Goal: Task Accomplishment & Management: Manage account settings

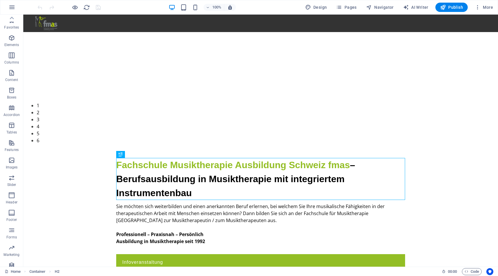
scroll to position [10, 0]
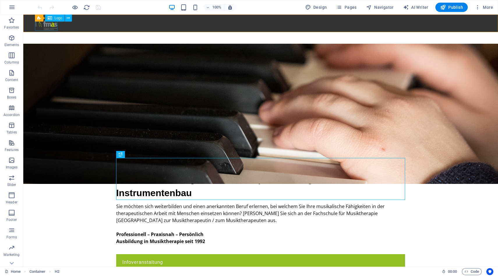
click at [54, 18] on div "Logo" at bounding box center [54, 18] width 19 height 7
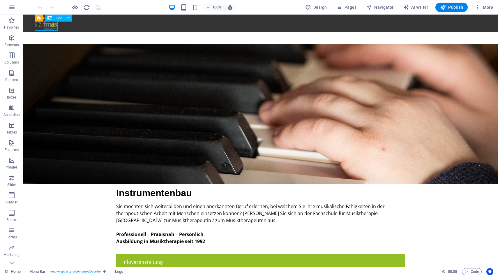
click at [54, 18] on div "Logo" at bounding box center [54, 18] width 19 height 7
select select "px"
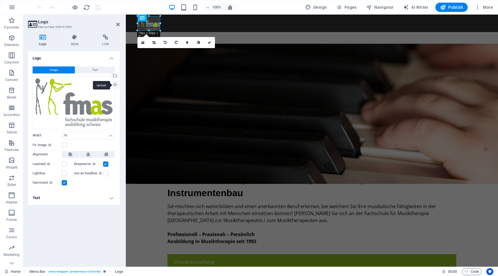
click at [114, 85] on div "Upload" at bounding box center [114, 85] width 9 height 9
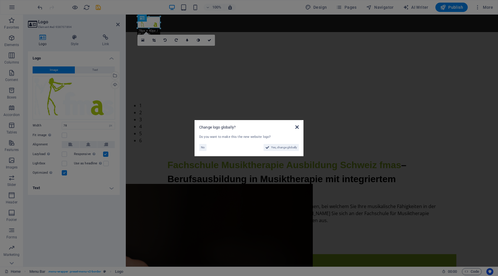
click at [297, 125] on icon at bounding box center [296, 127] width 3 height 5
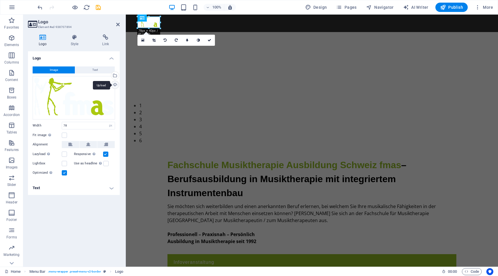
click at [114, 83] on div "Upload" at bounding box center [114, 85] width 9 height 9
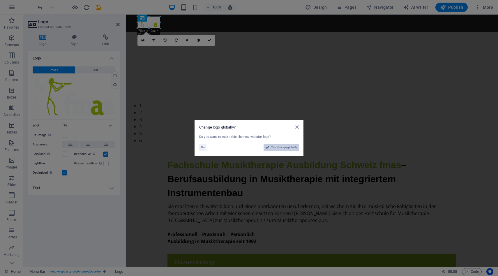
click at [275, 147] on span "Yes, change globally" at bounding box center [284, 147] width 26 height 7
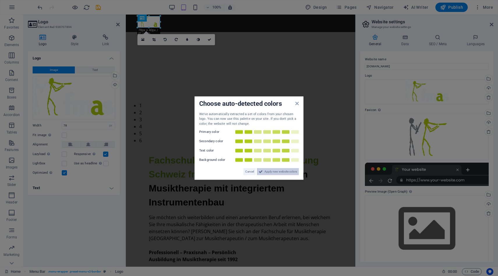
click at [266, 172] on span "Apply new website colors" at bounding box center [280, 171] width 33 height 7
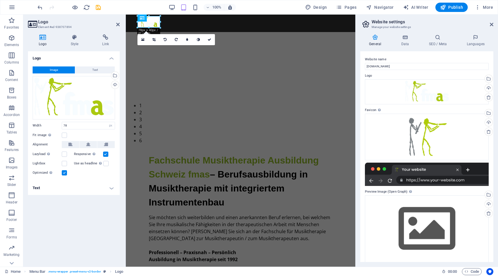
click at [72, 233] on div "Logo Image Text Drag files here, click to choose files or select files from Fil…" at bounding box center [74, 156] width 92 height 210
click at [73, 248] on div "Logo Image Text Drag files here, click to choose files or select files from Fil…" at bounding box center [74, 156] width 92 height 210
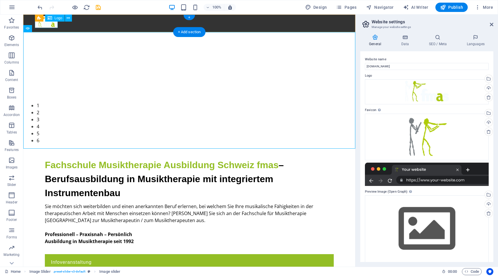
click at [51, 22] on div at bounding box center [195, 22] width 320 height 12
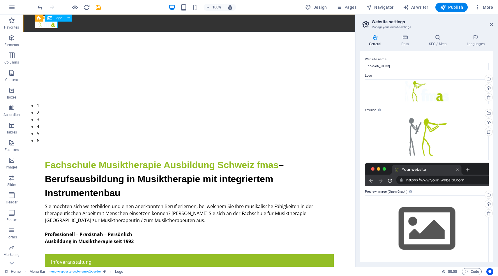
click at [61, 18] on span "Logo" at bounding box center [58, 17] width 8 height 3
click at [53, 20] on div "Logo" at bounding box center [54, 18] width 19 height 7
select select "px"
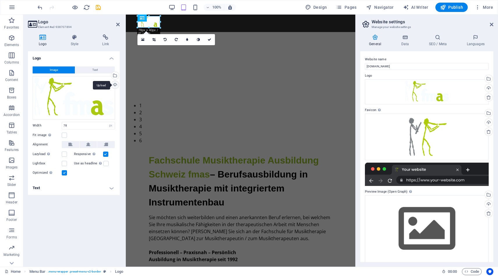
click at [115, 84] on div "Upload" at bounding box center [114, 85] width 9 height 9
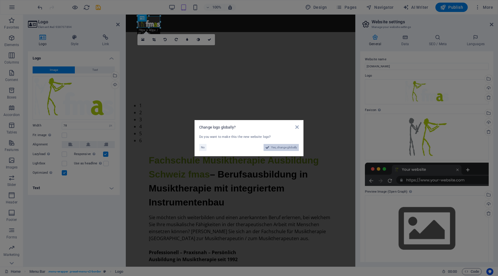
click at [283, 150] on span "Yes, change globally" at bounding box center [284, 147] width 26 height 7
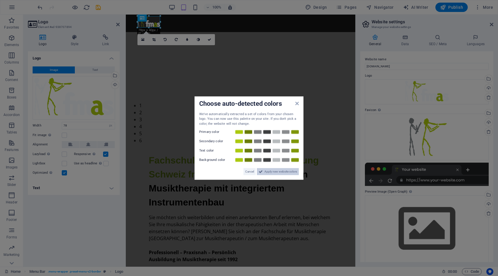
click at [264, 172] on button "Apply new website colors" at bounding box center [278, 171] width 42 height 7
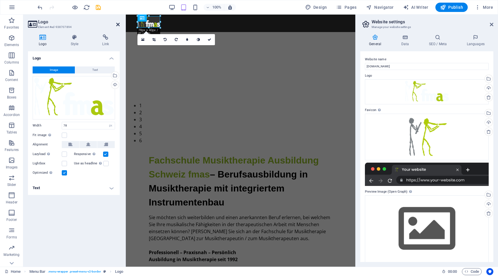
click at [117, 26] on icon at bounding box center [117, 24] width 3 height 5
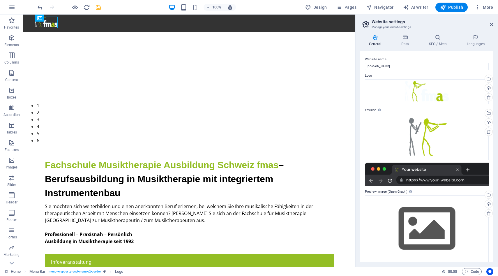
click at [97, 7] on icon "save" at bounding box center [98, 7] width 7 height 7
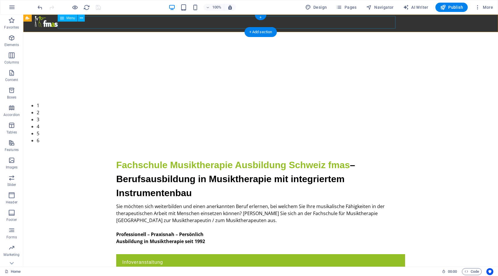
click at [376, 28] on nav "Home Ausbildung Struktur und Organisation Ausbildungsinhalte Instrumentenbau Au…" at bounding box center [215, 34] width 360 height 13
select select
select select "1"
select select
select select "2"
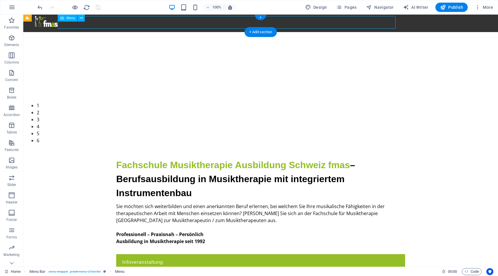
select select
select select "3"
select select
select select "4"
select select
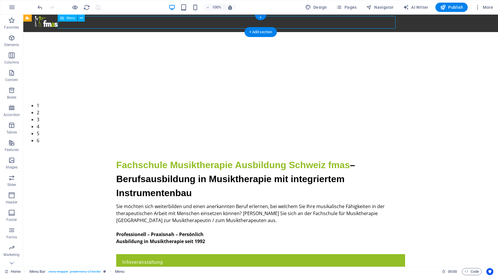
select select "5"
select select
select select "6"
select select
select select "8"
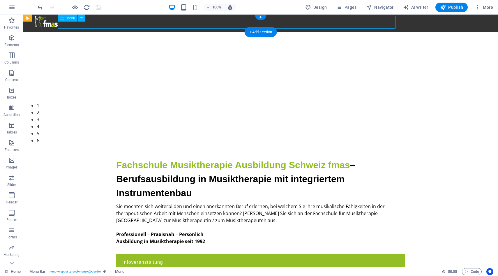
select select
select select "9"
select select
select select "10"
select select
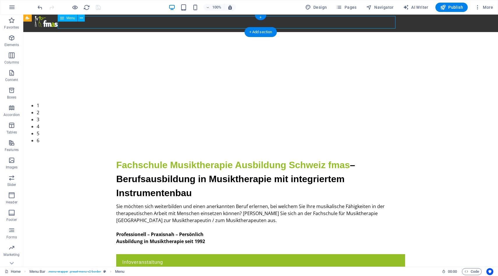
select select "11"
select select
select select "12"
select select
select select "13"
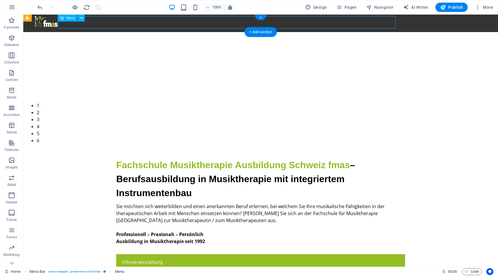
select select
select select "14"
select select
select select "15"
select select
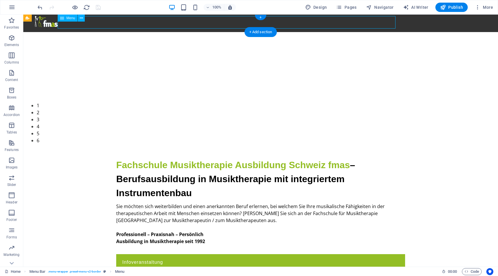
select select "16"
select select
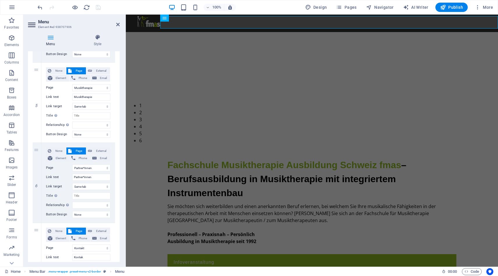
scroll to position [1200, 0]
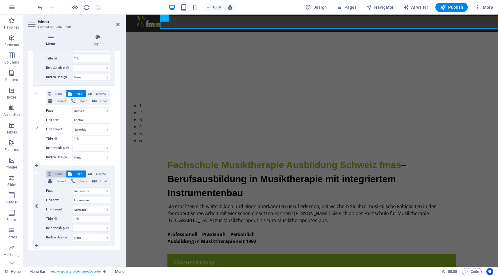
click at [51, 172] on button "None" at bounding box center [56, 173] width 20 height 7
select select
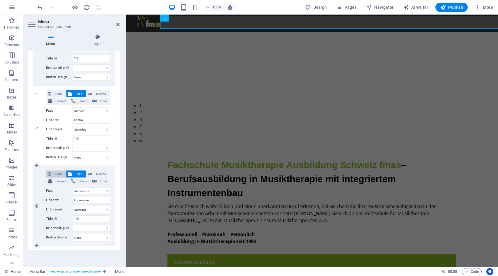
select select
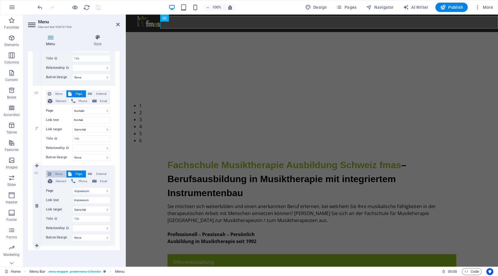
select select
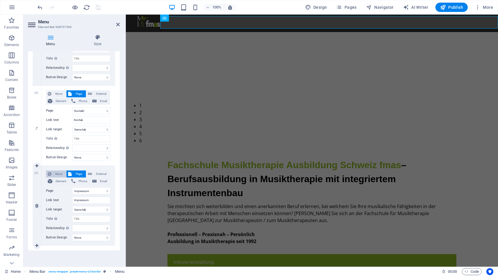
select select
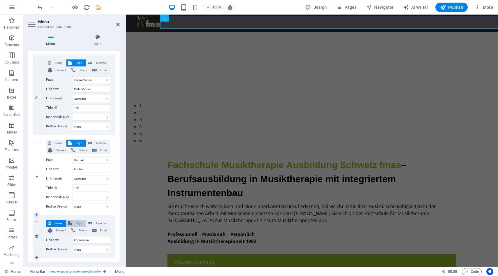
click at [74, 223] on span "Page" at bounding box center [78, 222] width 11 height 7
select select
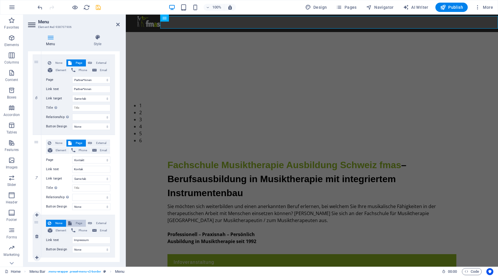
select select
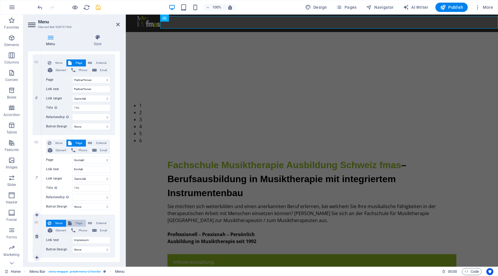
select select
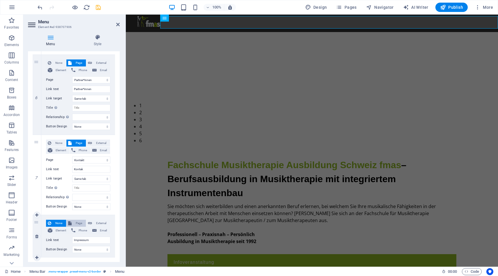
select select
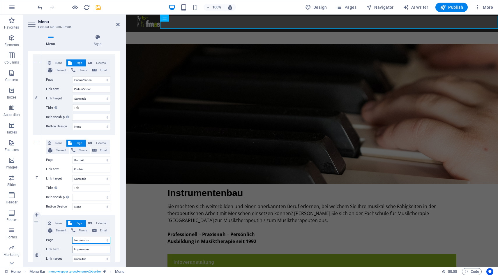
scroll to position [1200, 0]
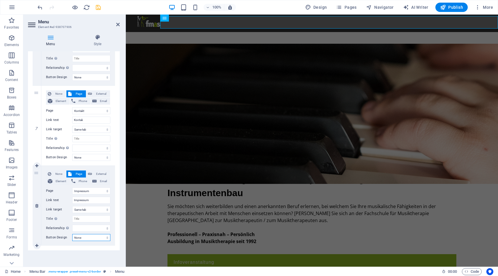
click at [99, 236] on select "None Default Primary Secondary" at bounding box center [91, 237] width 38 height 7
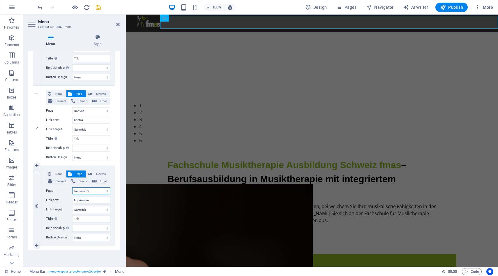
click at [101, 189] on select "Home Ausbildung -- Struktur und Organisation -- Ausbildungsinhalte -- Instrumen…" at bounding box center [91, 190] width 38 height 7
click at [72, 187] on select "Home Ausbildung -- Struktur und Organisation -- Ausbildungsinhalte -- Instrumen…" at bounding box center [91, 190] width 38 height 7
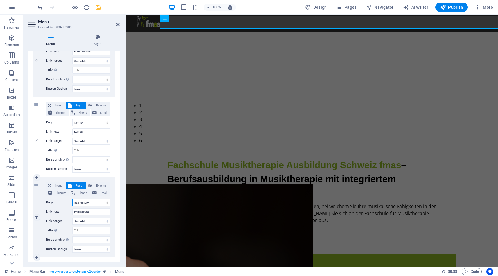
scroll to position [1188, 0]
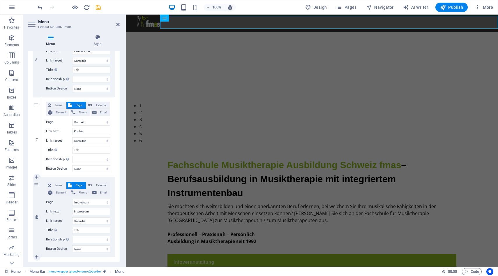
click at [36, 183] on div "8" at bounding box center [37, 217] width 9 height 80
click at [163, 19] on icon at bounding box center [164, 18] width 4 height 7
click at [182, 19] on icon at bounding box center [183, 18] width 3 height 6
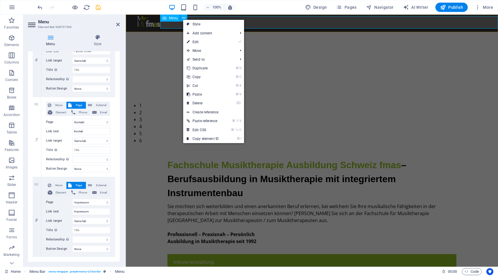
click at [381, 28] on nav "Home Ausbildung Struktur und Organisation Ausbildungsinhalte Instrumentenbau Au…" at bounding box center [317, 34] width 360 height 13
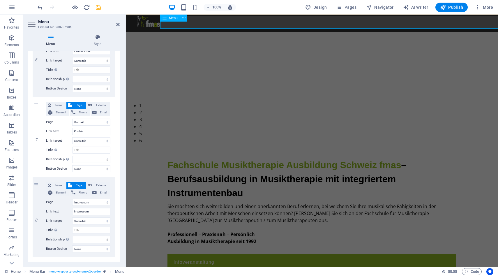
click at [373, 28] on nav "Home Ausbildung Struktur und Organisation Ausbildungsinhalte Instrumentenbau Au…" at bounding box center [317, 34] width 360 height 13
click at [482, 28] on nav "Home Ausbildung Struktur und Organisation Ausbildungsinhalte Instrumentenbau Au…" at bounding box center [317, 34] width 360 height 13
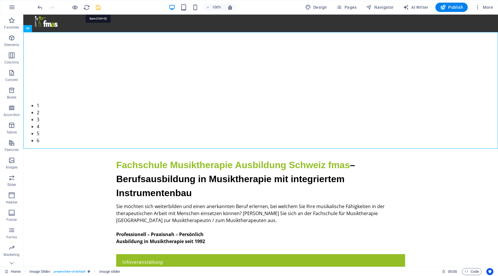
click at [98, 7] on icon "save" at bounding box center [98, 7] width 7 height 7
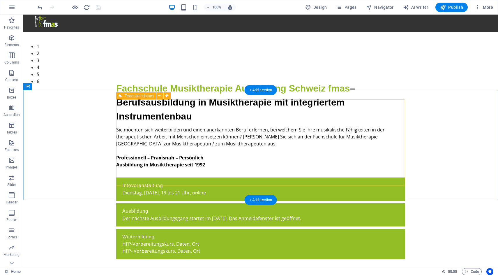
scroll to position [0, 0]
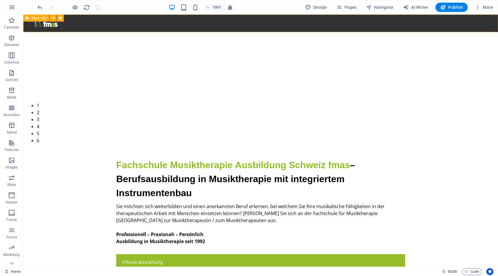
click at [29, 18] on icon at bounding box center [28, 18] width 4 height 7
select select "px"
select select "%"
select select "px"
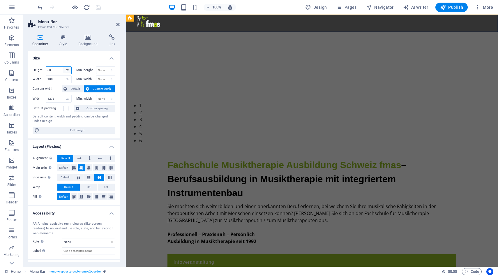
click at [67, 70] on select "Default px rem % vh vw" at bounding box center [67, 70] width 8 height 7
select select "rem"
click at [63, 67] on select "Default px rem % vh vw" at bounding box center [67, 70] width 8 height 7
type input "5"
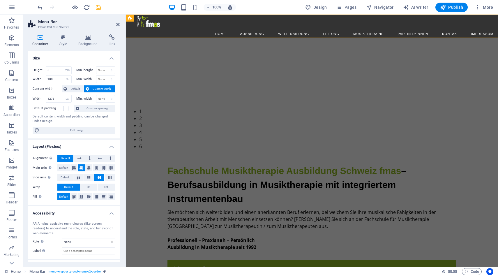
click at [93, 89] on span "Custom width" at bounding box center [102, 88] width 22 height 7
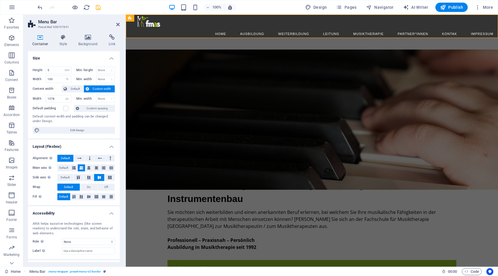
click at [93, 89] on span "Custom width" at bounding box center [102, 88] width 22 height 7
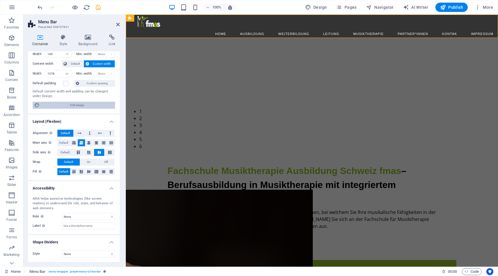
click at [56, 104] on span "Edit design" at bounding box center [77, 105] width 72 height 7
select select "px"
select select "400"
select select "px"
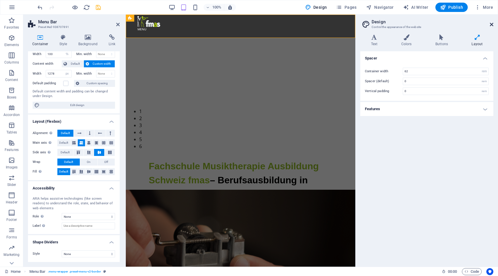
click at [492, 25] on icon at bounding box center [491, 24] width 3 height 5
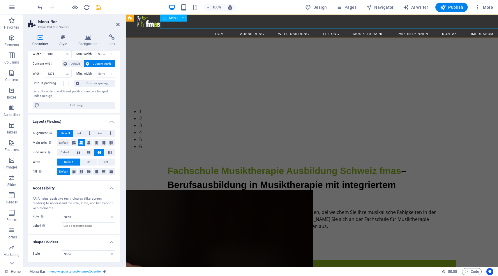
click at [171, 17] on span "Menu" at bounding box center [173, 17] width 9 height 3
click at [88, 63] on button "Custom width" at bounding box center [99, 63] width 31 height 7
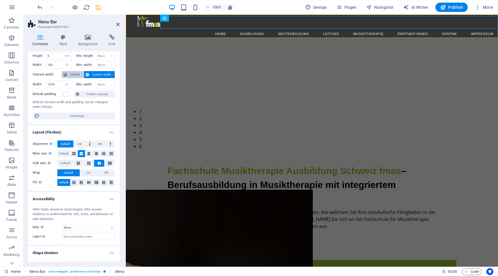
click at [74, 71] on span "Default" at bounding box center [75, 74] width 13 height 7
select select "DISABLED_OPTION_VALUE"
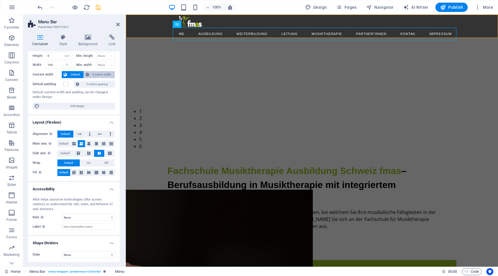
click at [91, 73] on span "Custom width" at bounding box center [102, 74] width 22 height 7
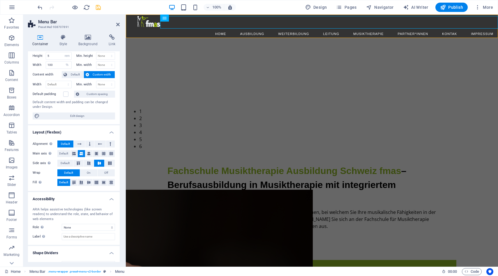
scroll to position [0, 0]
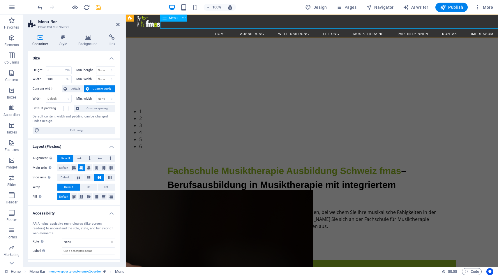
click at [167, 18] on div "Menu" at bounding box center [170, 18] width 20 height 7
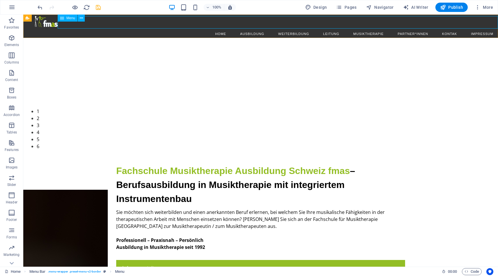
click at [60, 18] on icon at bounding box center [62, 18] width 4 height 7
select select
select select "1"
select select
select select "2"
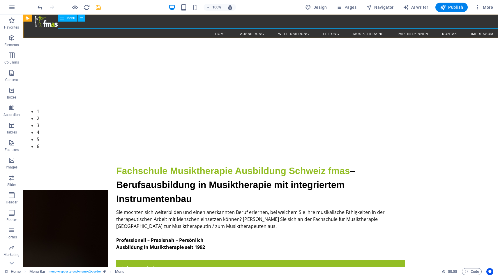
select select
select select "3"
select select
select select "4"
select select
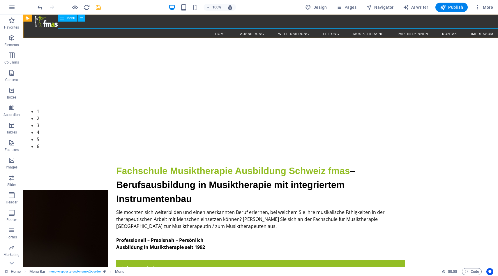
select select "5"
select select
select select "6"
select select
select select "8"
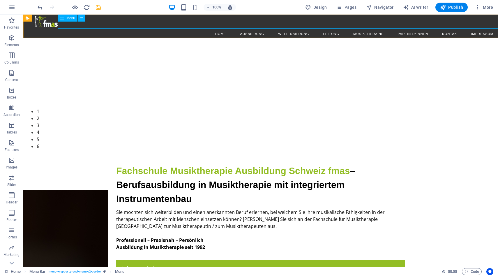
select select
select select "9"
select select
select select "10"
select select
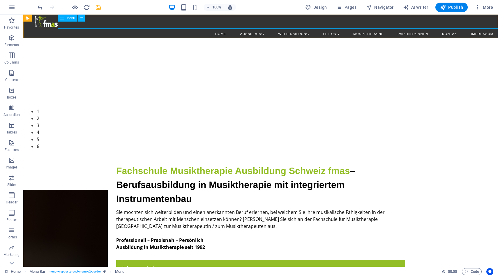
select select "11"
select select
select select "12"
select select
select select "13"
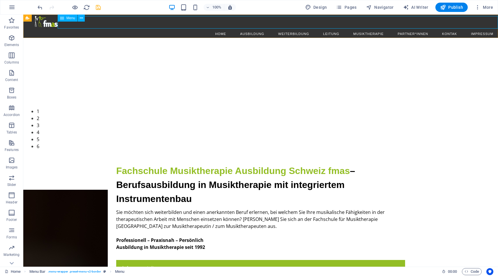
select select
select select "14"
select select
select select "15"
select select
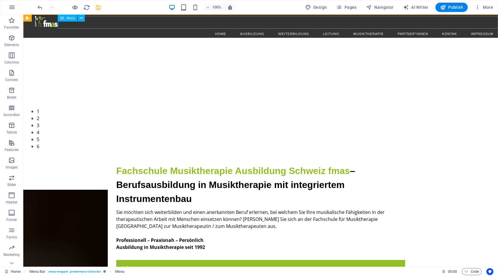
select select "16"
select select
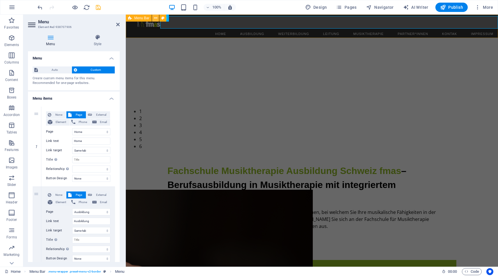
click at [155, 18] on icon at bounding box center [155, 18] width 3 height 6
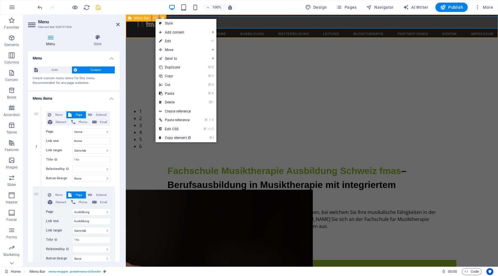
select select "rem"
select select "%"
select select "rem"
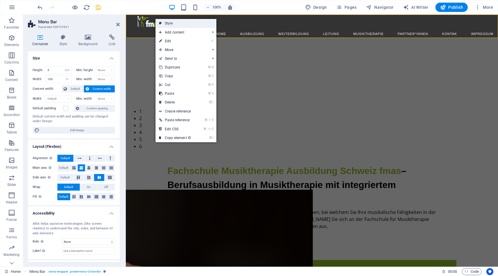
click at [169, 25] on link "Style" at bounding box center [185, 23] width 61 height 9
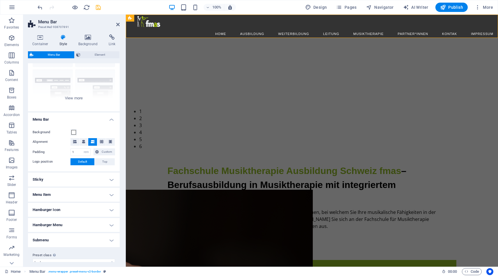
scroll to position [48, 0]
click at [97, 194] on h4 "Menu Item" at bounding box center [74, 196] width 92 height 14
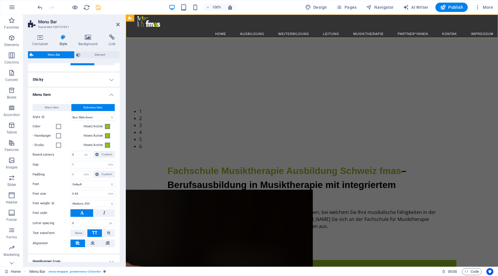
scroll to position [209, 0]
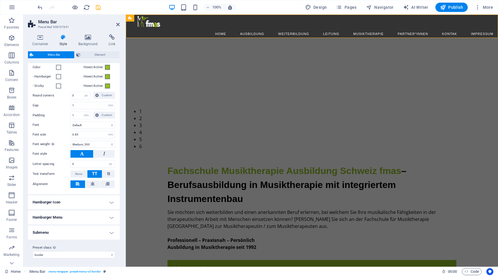
click at [67, 227] on h4 "Submenu" at bounding box center [74, 232] width 92 height 14
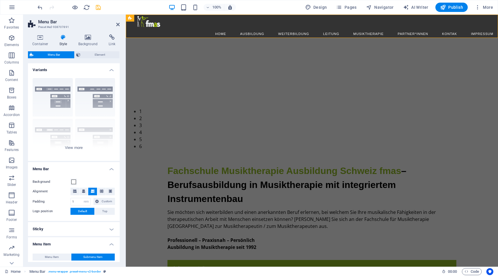
scroll to position [0, 0]
click at [40, 38] on icon at bounding box center [40, 37] width 25 height 6
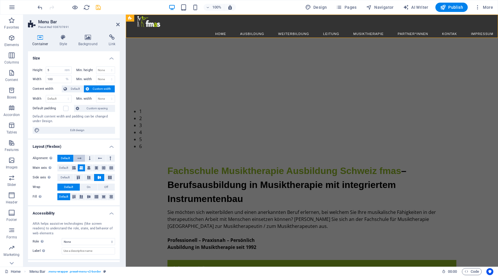
click at [77, 156] on button at bounding box center [79, 158] width 11 height 7
click at [65, 155] on span "Default" at bounding box center [65, 158] width 9 height 7
click at [148, 24] on div at bounding box center [317, 22] width 360 height 12
click at [170, 18] on icon at bounding box center [170, 18] width 3 height 6
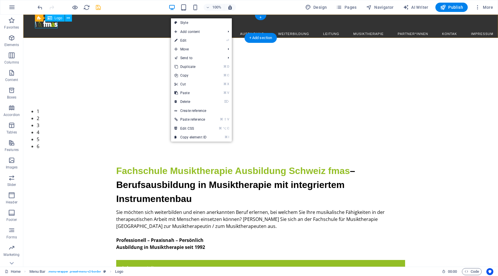
click at [47, 25] on div at bounding box center [266, 22] width 463 height 12
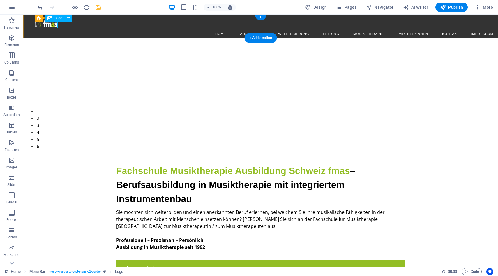
select select "px"
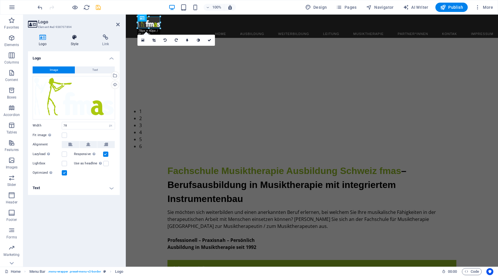
click at [71, 36] on icon at bounding box center [74, 37] width 29 height 6
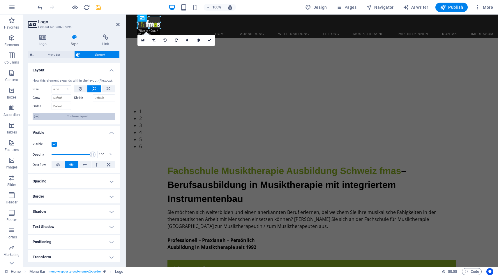
click at [86, 114] on span "Container layout" at bounding box center [77, 116] width 72 height 7
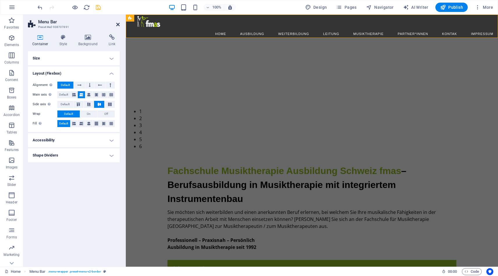
click at [118, 25] on icon at bounding box center [117, 24] width 3 height 5
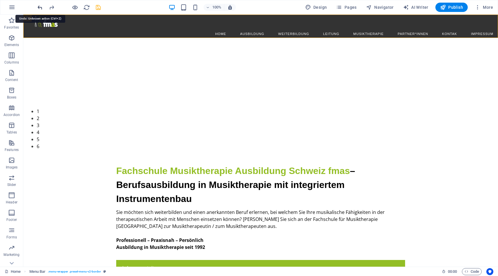
click at [39, 5] on icon "undo" at bounding box center [40, 7] width 7 height 7
click at [40, 7] on icon "undo" at bounding box center [40, 7] width 7 height 7
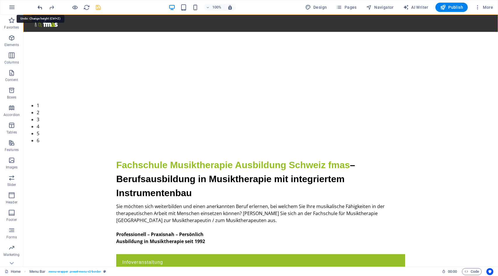
click at [40, 7] on icon "undo" at bounding box center [40, 7] width 7 height 7
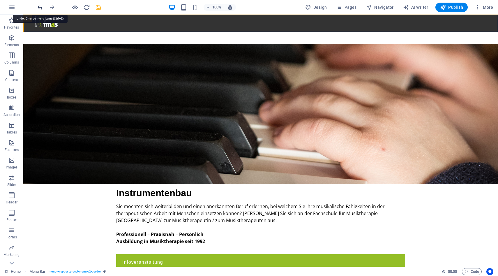
click at [40, 7] on icon "undo" at bounding box center [40, 7] width 7 height 7
click at [53, 6] on icon "redo" at bounding box center [51, 7] width 7 height 7
click at [52, 7] on icon "redo" at bounding box center [51, 7] width 7 height 7
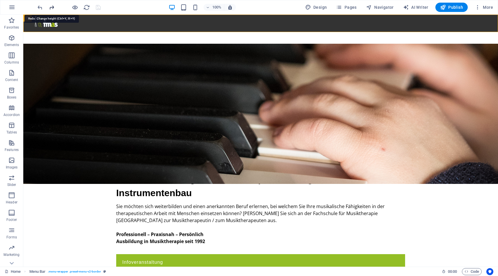
click at [52, 7] on icon "redo" at bounding box center [51, 7] width 7 height 7
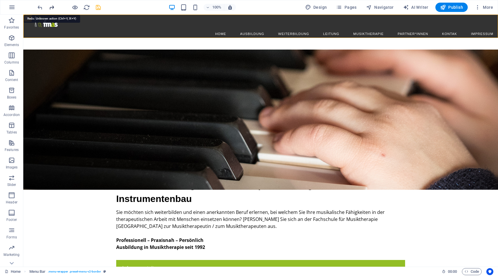
click at [52, 7] on icon "redo" at bounding box center [51, 7] width 7 height 7
click at [52, 7] on div at bounding box center [68, 7] width 65 height 9
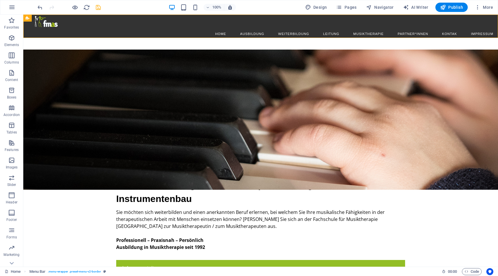
click at [51, 7] on div at bounding box center [68, 7] width 65 height 9
click at [41, 9] on icon "undo" at bounding box center [40, 7] width 7 height 7
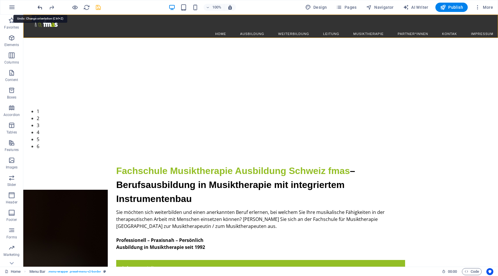
click at [41, 9] on icon "undo" at bounding box center [40, 7] width 7 height 7
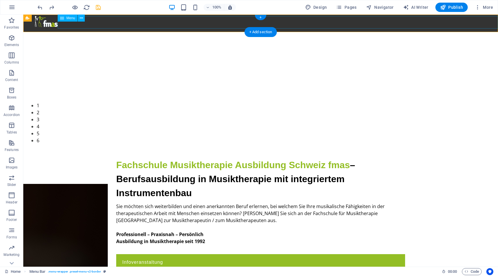
click at [170, 28] on nav "Home Ausbildung Struktur und Organisation Ausbildungsinhalte Instrumentenbau Au…" at bounding box center [266, 34] width 463 height 13
click at [71, 19] on span "Menu" at bounding box center [70, 17] width 9 height 3
click at [68, 18] on span "Menu" at bounding box center [70, 17] width 9 height 3
select select
select select "1"
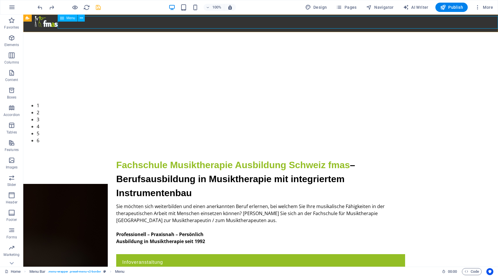
select select
select select "2"
select select
select select "3"
select select
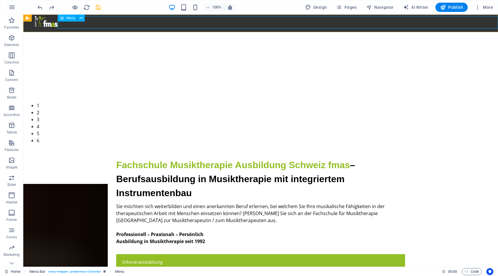
select select "4"
select select
select select "5"
select select
select select "6"
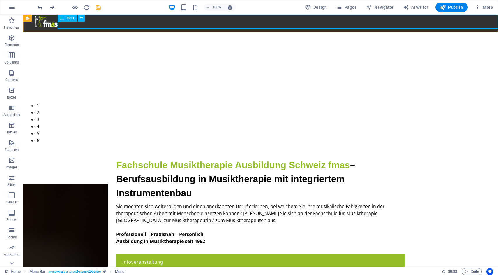
select select
select select "8"
select select
select select "9"
select select
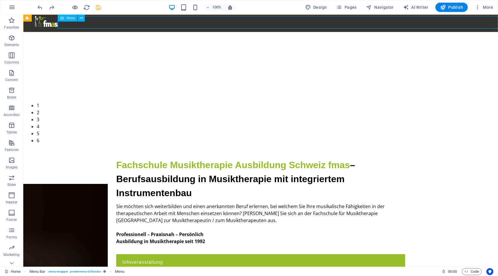
select select "10"
select select
select select "11"
select select
select select "12"
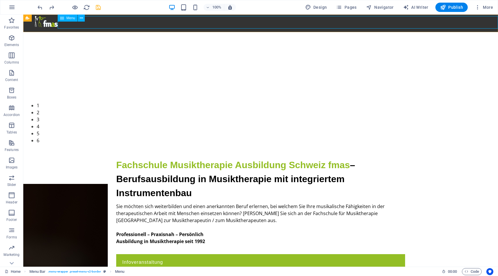
select select
select select "13"
select select
select select "14"
select select
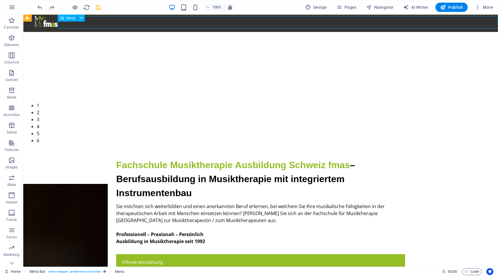
select select "15"
select select
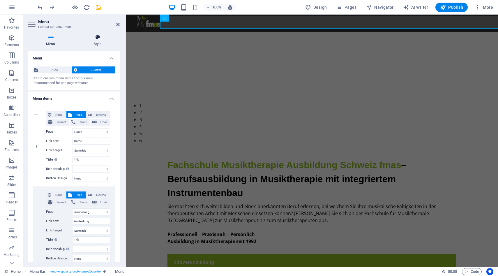
click at [96, 36] on icon at bounding box center [97, 37] width 44 height 6
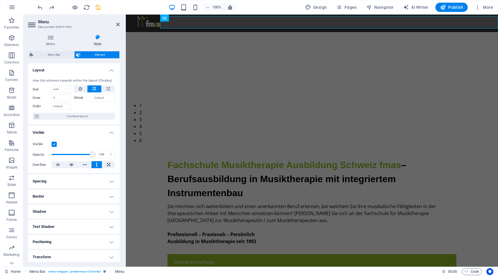
click at [84, 180] on h4 "Spacing" at bounding box center [74, 181] width 92 height 14
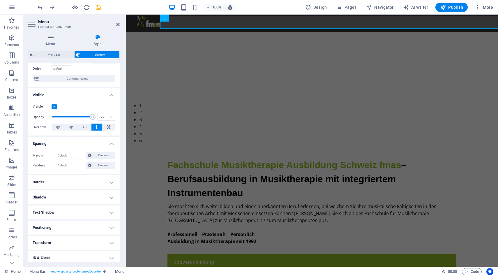
click at [84, 180] on h4 "Border" at bounding box center [74, 182] width 92 height 14
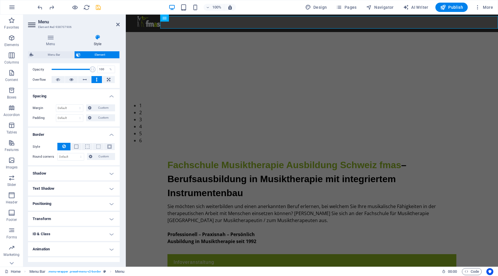
click at [97, 171] on h4 "Shadow" at bounding box center [74, 173] width 92 height 14
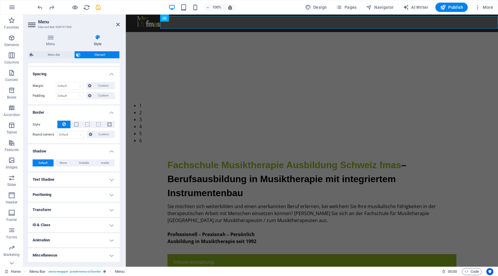
click at [71, 191] on h4 "Positioning" at bounding box center [74, 194] width 92 height 14
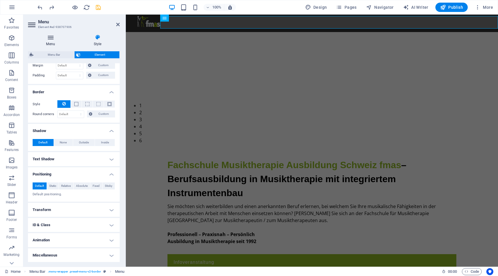
click at [50, 40] on h4 "Menu" at bounding box center [51, 40] width 47 height 12
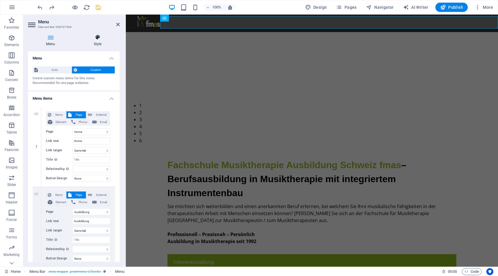
click at [96, 39] on icon at bounding box center [97, 37] width 44 height 6
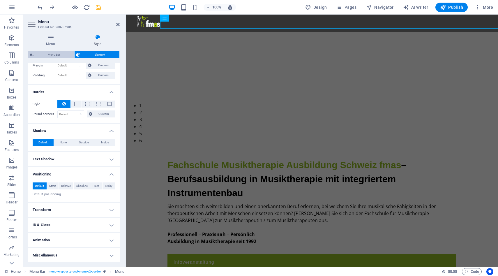
click at [59, 51] on span "Menu Bar" at bounding box center [53, 54] width 37 height 7
select select "rem"
select select "hover_box_top"
select select "px"
select select "rem"
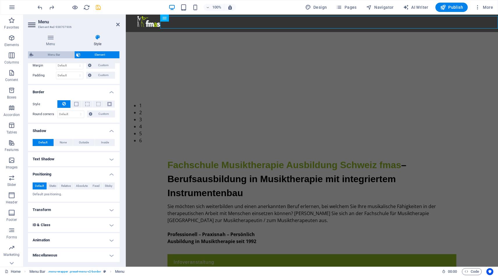
select select "rem"
select select "500"
select select "px"
select select "rem"
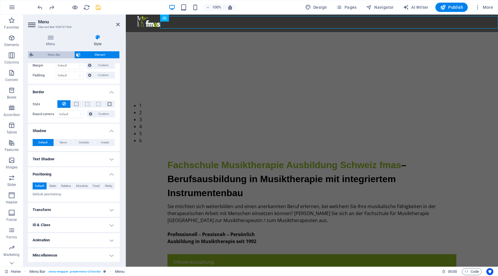
select select "px"
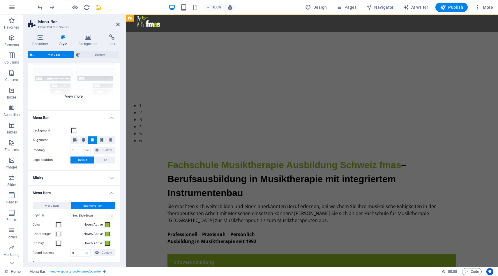
scroll to position [56, 0]
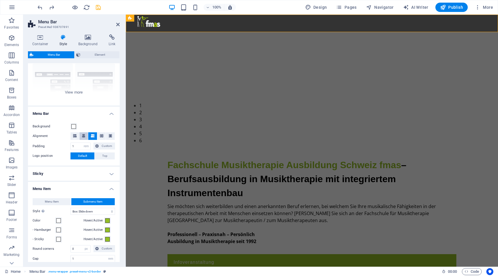
click at [84, 136] on icon at bounding box center [83, 135] width 3 height 3
click at [75, 135] on icon at bounding box center [74, 135] width 3 height 3
click at [84, 134] on icon at bounding box center [83, 135] width 3 height 3
click at [118, 23] on icon at bounding box center [117, 24] width 3 height 5
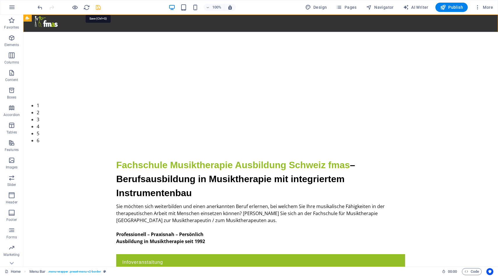
click at [97, 8] on icon "save" at bounding box center [98, 7] width 7 height 7
click at [95, 8] on div at bounding box center [68, 7] width 65 height 9
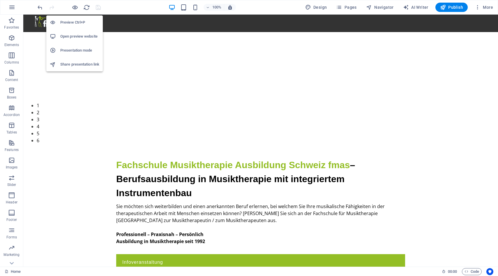
click at [74, 34] on h6 "Open preview website" at bounding box center [79, 36] width 39 height 7
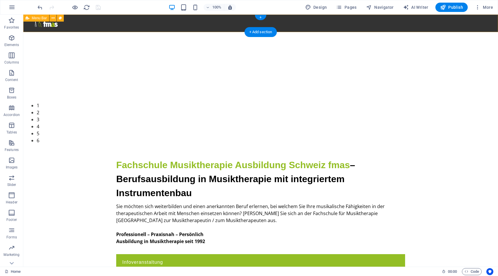
click at [32, 25] on div "Menu Home Ausbildung Struktur und Organisation Ausbildungsinhalte Instrumentenb…" at bounding box center [260, 23] width 474 height 17
select select "rem"
select select "hover_box_top"
select select "px"
select select "rem"
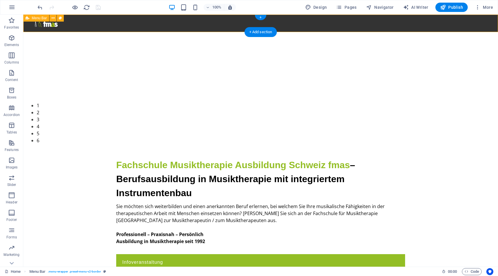
select select "rem"
select select "500"
select select "px"
select select "rem"
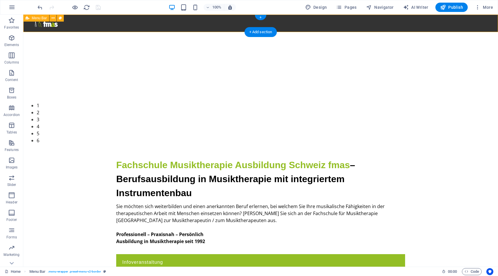
select select "px"
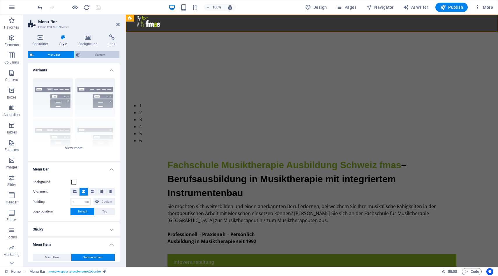
click at [88, 53] on span "Element" at bounding box center [100, 54] width 36 height 7
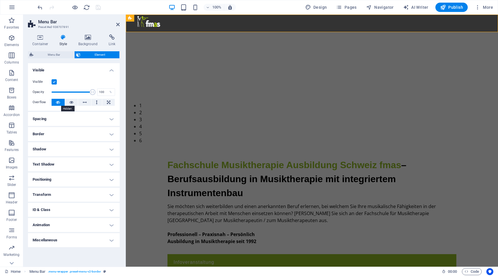
click at [56, 102] on button at bounding box center [58, 102] width 13 height 7
click at [68, 102] on button at bounding box center [71, 102] width 13 height 7
click at [104, 6] on div "100% Design Pages Navigator AI Writer Publish More" at bounding box center [265, 7] width 459 height 9
click at [100, 6] on icon "save" at bounding box center [98, 7] width 7 height 7
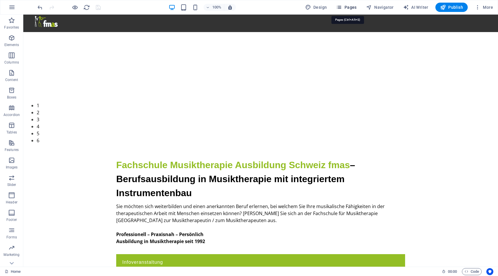
click at [347, 7] on span "Pages" at bounding box center [346, 7] width 20 height 6
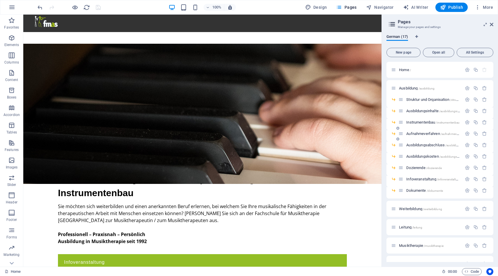
scroll to position [49, 0]
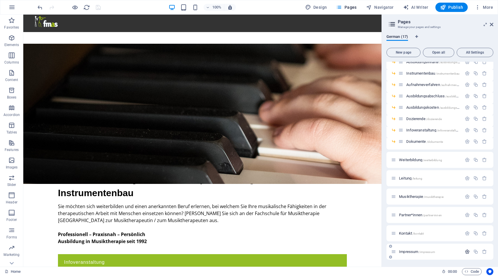
click at [464, 252] on icon "button" at bounding box center [466, 251] width 5 height 5
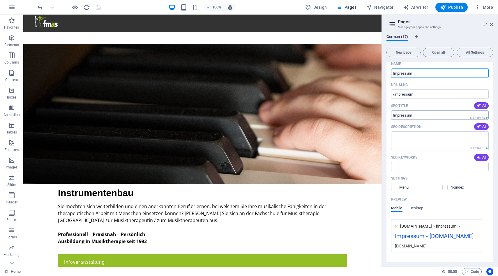
scroll to position [274, 0]
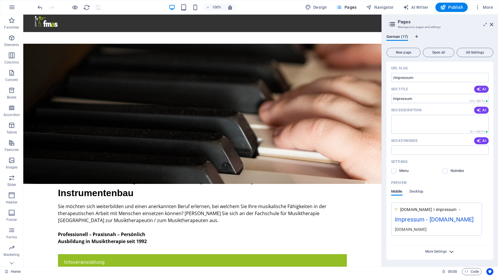
click at [432, 251] on span "More Settings" at bounding box center [436, 251] width 22 height 4
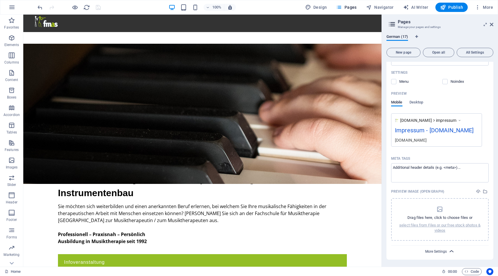
scroll to position [362, 0]
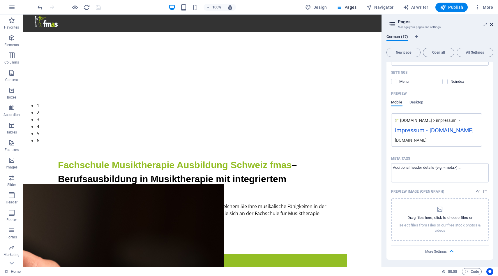
click at [492, 25] on icon at bounding box center [491, 24] width 3 height 5
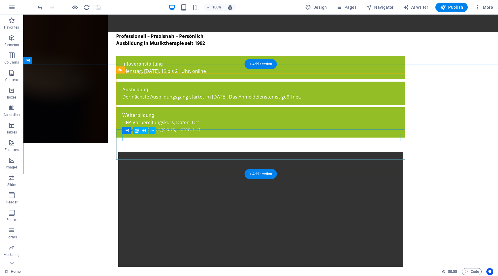
scroll to position [0, 0]
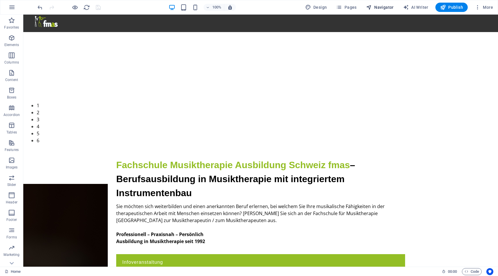
click at [376, 8] on span "Navigator" at bounding box center [380, 7] width 28 height 6
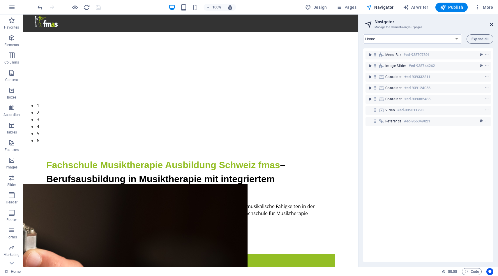
click at [490, 24] on icon at bounding box center [491, 24] width 3 height 5
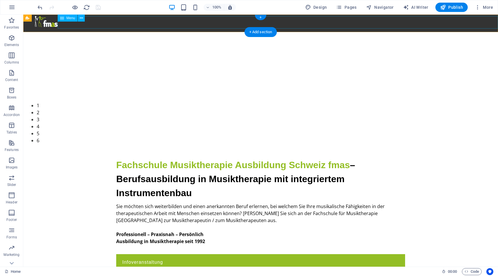
click at [155, 28] on nav "Home Ausbildung Struktur und Organisation Ausbildungsinhalte Instrumentenbau Au…" at bounding box center [266, 34] width 463 height 13
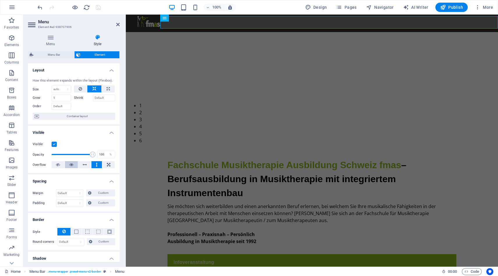
click at [69, 163] on icon at bounding box center [71, 164] width 4 height 7
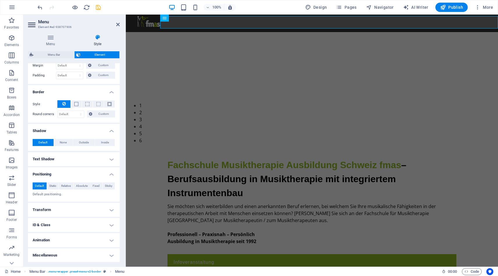
scroll to position [127, 0]
click at [78, 239] on h4 "Animation" at bounding box center [74, 240] width 92 height 14
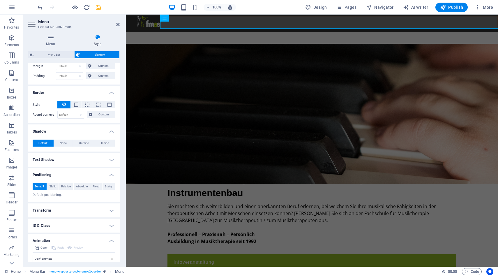
scroll to position [146, 0]
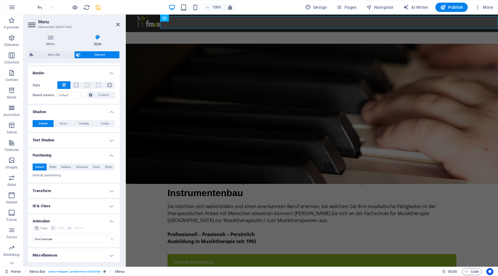
click at [107, 215] on h4 "Animation" at bounding box center [74, 219] width 92 height 10
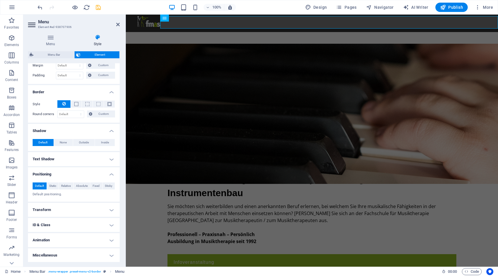
click at [93, 251] on h4 "Miscellaneous" at bounding box center [74, 255] width 92 height 14
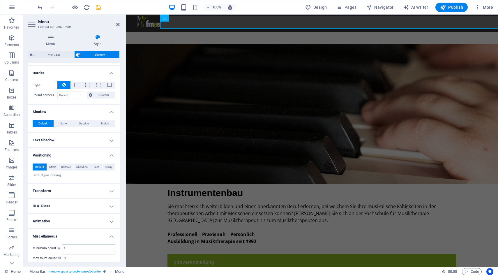
scroll to position [164, 0]
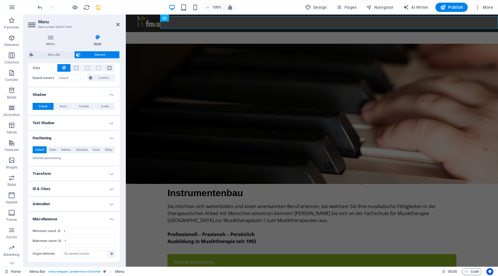
click at [113, 218] on h4 "Miscellaneous" at bounding box center [74, 217] width 92 height 10
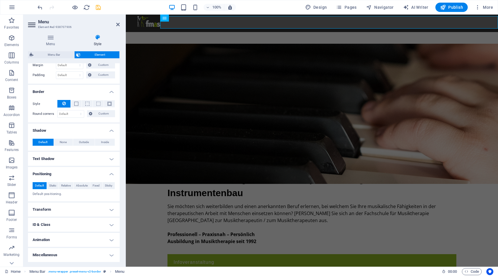
scroll to position [127, 0]
click at [97, 156] on h4 "Text Shadow" at bounding box center [74, 159] width 92 height 14
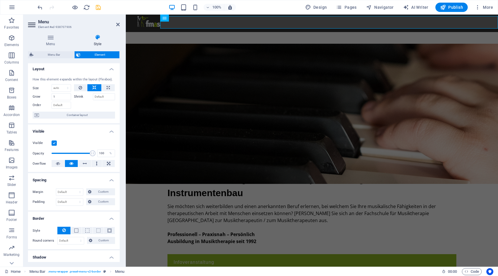
scroll to position [0, 0]
click at [58, 100] on input "1" at bounding box center [61, 97] width 19 height 7
type input "2"
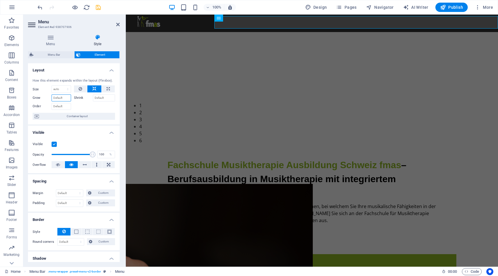
type input "5"
type input "1"
type input "5"
type input "1"
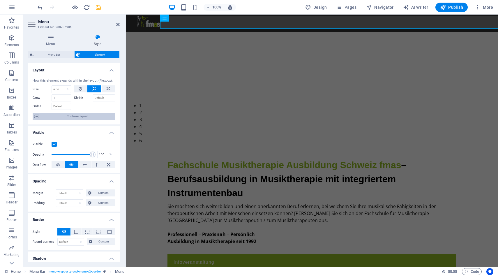
click at [70, 118] on span "Container layout" at bounding box center [77, 116] width 72 height 7
select select "px"
select select "%"
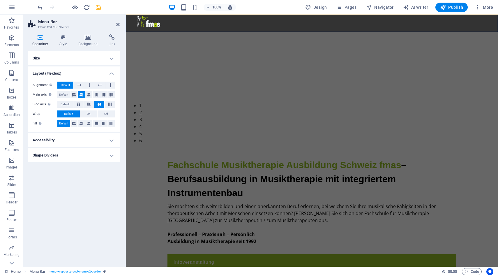
click at [51, 58] on h4 "Size" at bounding box center [74, 58] width 92 height 14
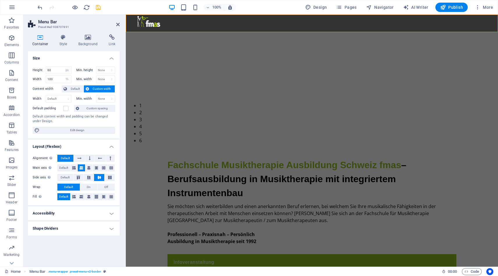
click at [72, 219] on h4 "Accessibility" at bounding box center [74, 213] width 92 height 14
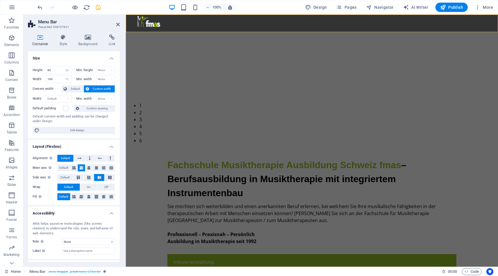
scroll to position [12, 0]
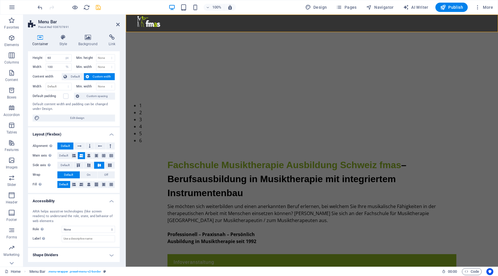
click at [68, 258] on h4 "Shape Dividers" at bounding box center [74, 255] width 92 height 14
click at [71, 156] on button at bounding box center [73, 155] width 7 height 7
click at [77, 147] on button at bounding box center [79, 145] width 11 height 7
click at [90, 146] on icon at bounding box center [90, 145] width 2 height 7
click at [81, 146] on icon at bounding box center [79, 145] width 4 height 7
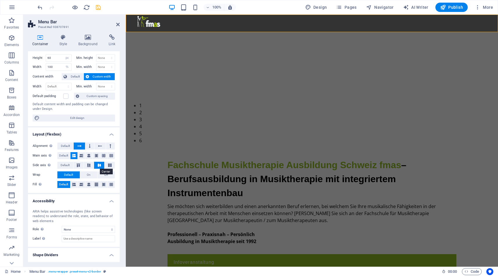
click at [98, 164] on icon at bounding box center [99, 164] width 7 height 3
click at [109, 164] on icon at bounding box center [109, 164] width 7 height 3
click at [81, 164] on icon at bounding box center [78, 164] width 7 height 3
click at [99, 162] on button at bounding box center [99, 165] width 10 height 7
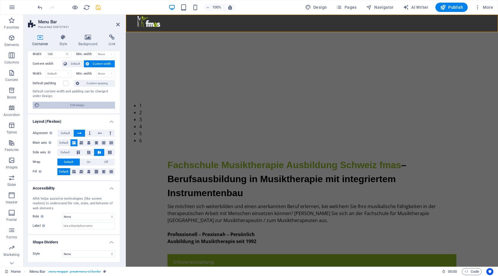
click at [72, 105] on span "Edit design" at bounding box center [77, 105] width 72 height 7
select select "rem"
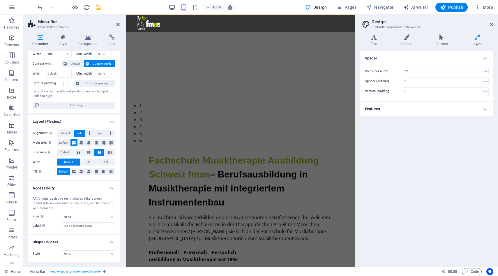
click at [417, 107] on h4 "Features" at bounding box center [426, 109] width 133 height 14
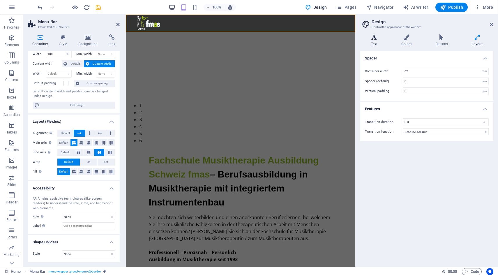
click at [382, 40] on icon at bounding box center [374, 37] width 28 height 6
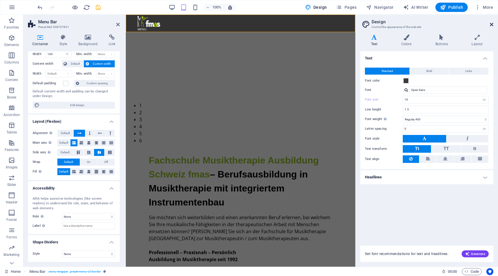
click at [490, 23] on icon at bounding box center [491, 24] width 3 height 5
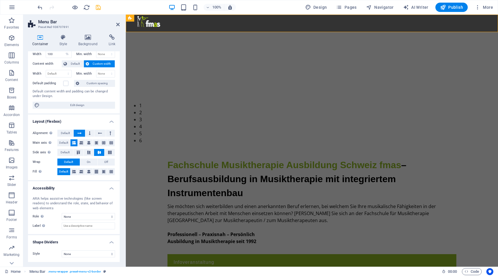
click at [116, 24] on h2 "Menu Bar" at bounding box center [78, 21] width 81 height 5
click at [117, 24] on icon at bounding box center [117, 24] width 3 height 5
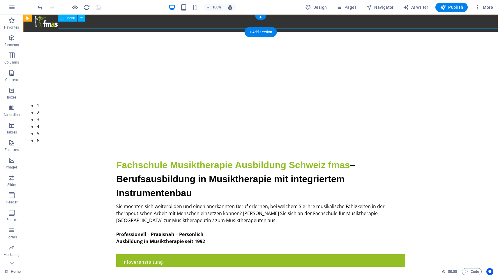
click at [110, 28] on nav "Home Ausbildung Struktur und Organisation Ausbildungsinhalte Instrumentenbau Au…" at bounding box center [266, 34] width 463 height 13
click at [148, 28] on nav "Home Ausbildung Struktur und Organisation Ausbildungsinhalte Instrumentenbau Au…" at bounding box center [266, 34] width 463 height 13
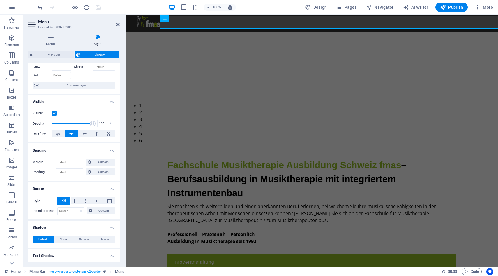
scroll to position [34, 0]
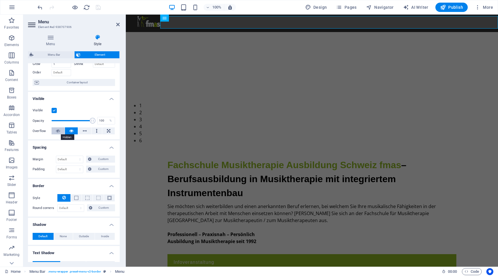
click at [60, 131] on button at bounding box center [58, 130] width 13 height 7
click at [116, 28] on header "Menu Element #ed-938707906" at bounding box center [74, 22] width 92 height 15
click at [117, 24] on icon at bounding box center [117, 24] width 3 height 5
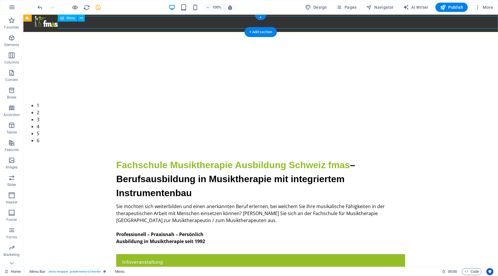
click at [97, 28] on nav "Home Ausbildung Struktur und Organisation Ausbildungsinhalte Instrumentenbau Au…" at bounding box center [266, 34] width 463 height 13
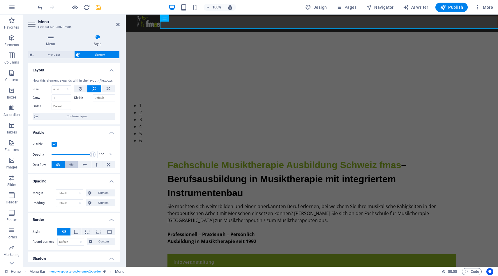
click at [68, 161] on div "Visible Opacity 100 % Overflow" at bounding box center [74, 154] width 92 height 37
click at [71, 161] on div "Visible Opacity 100 % Overflow" at bounding box center [74, 154] width 92 height 37
click at [71, 163] on icon at bounding box center [71, 164] width 4 height 7
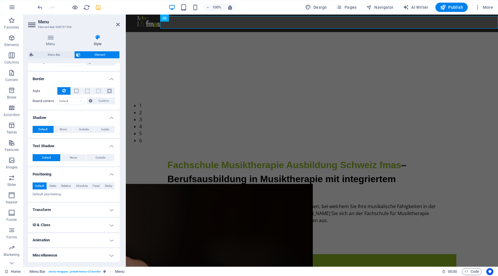
scroll to position [0, 0]
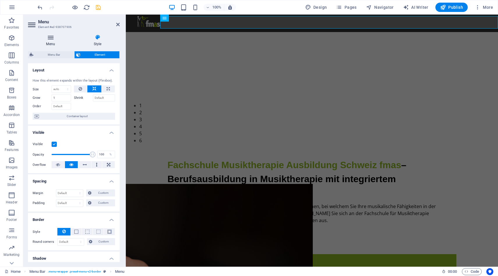
click at [57, 41] on h4 "Menu" at bounding box center [51, 40] width 47 height 12
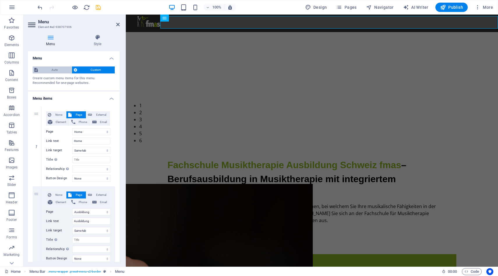
click at [54, 69] on span "Auto" at bounding box center [55, 69] width 30 height 7
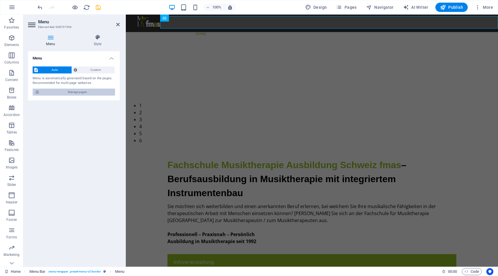
click at [69, 91] on span "Manage pages" at bounding box center [77, 91] width 72 height 7
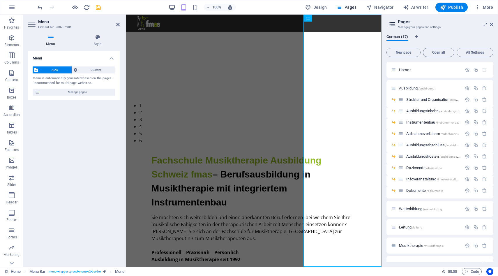
click at [66, 116] on div "Menu Auto Custom Menu is automatically generated based on the pages. Recommende…" at bounding box center [74, 156] width 92 height 210
click at [96, 40] on icon at bounding box center [97, 37] width 44 height 6
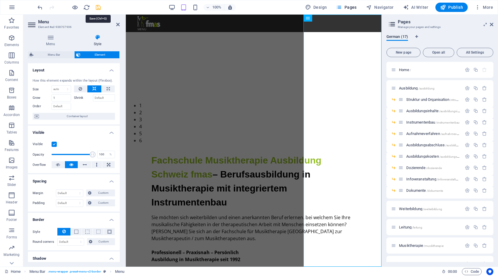
click at [97, 10] on icon "save" at bounding box center [98, 7] width 7 height 7
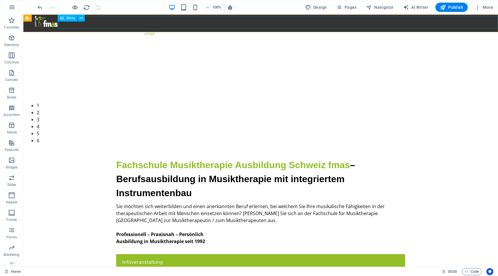
click at [69, 19] on span "Menu" at bounding box center [70, 17] width 9 height 3
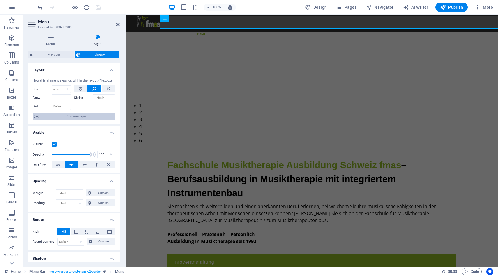
click at [72, 114] on span "Container layout" at bounding box center [77, 116] width 72 height 7
select select "px"
select select "%"
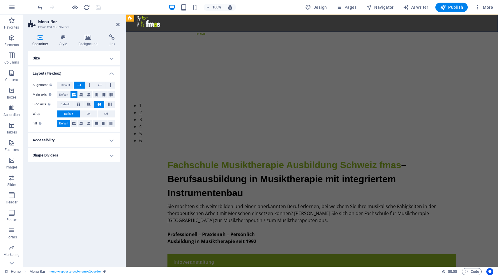
click at [68, 56] on h4 "Size" at bounding box center [74, 58] width 92 height 14
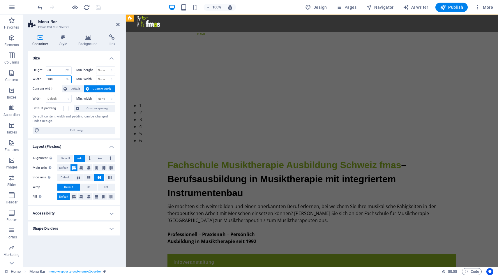
click at [60, 79] on input "100" at bounding box center [58, 79] width 25 height 7
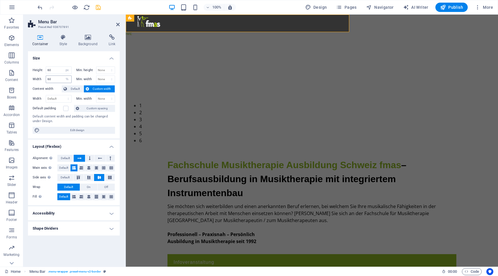
type input "100"
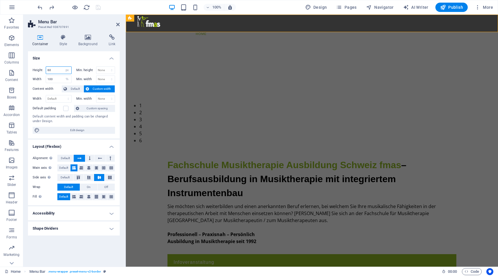
click at [53, 69] on input "60" at bounding box center [58, 70] width 25 height 7
type input "90"
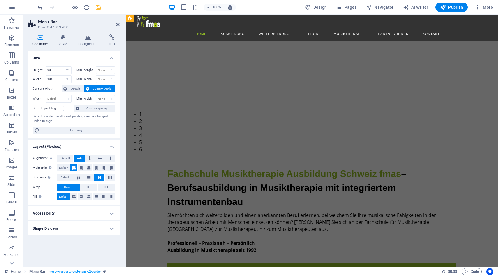
click at [83, 210] on h4 "Accessibility" at bounding box center [74, 213] width 92 height 14
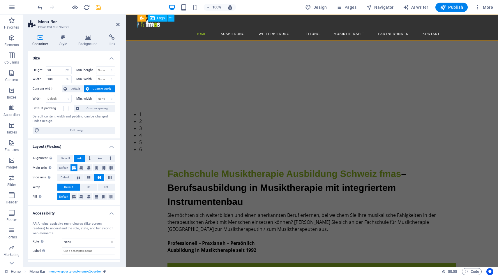
click at [149, 25] on div at bounding box center [317, 22] width 360 height 12
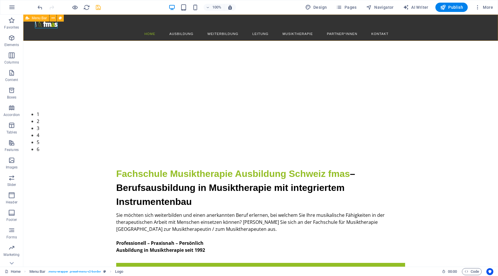
click at [39, 20] on span "Menu Bar" at bounding box center [39, 17] width 15 height 3
click at [49, 25] on div at bounding box center [266, 22] width 463 height 12
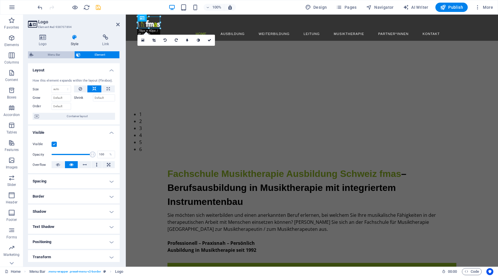
click at [50, 53] on span "Menu Bar" at bounding box center [53, 54] width 37 height 7
select select "rem"
select select "hover_box_top"
select select "px"
select select "rem"
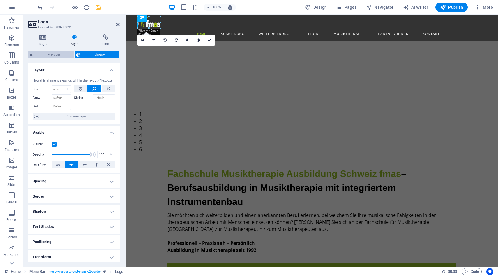
select select "rem"
select select "500"
select select "px"
select select "rem"
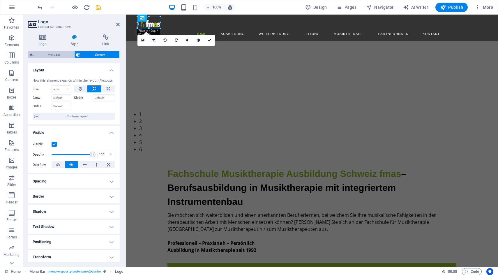
select select "px"
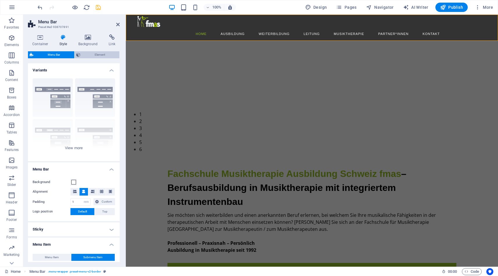
click at [94, 54] on span "Element" at bounding box center [100, 54] width 36 height 7
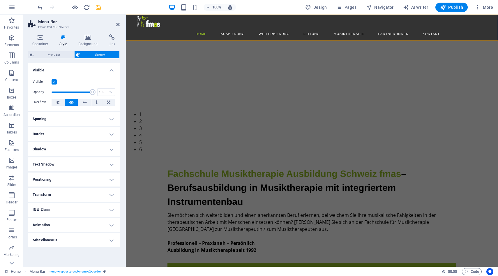
click at [75, 174] on h4 "Positioning" at bounding box center [74, 179] width 92 height 14
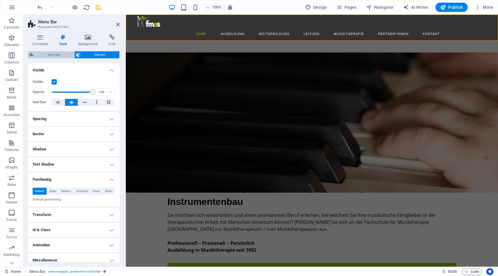
click at [49, 54] on span "Menu Bar" at bounding box center [53, 54] width 37 height 7
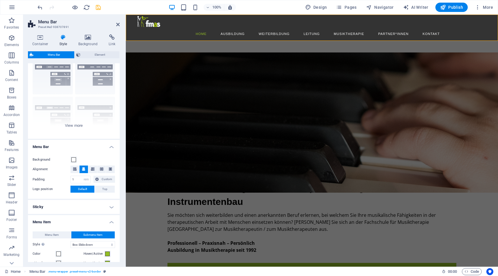
scroll to position [24, 0]
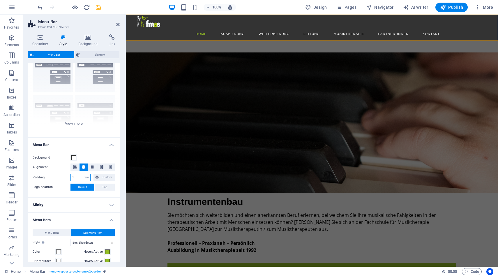
click at [75, 178] on input "1" at bounding box center [80, 177] width 19 height 7
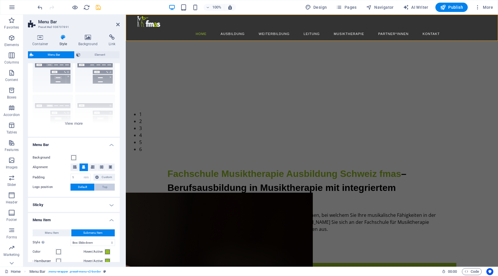
click at [102, 186] on span "Top" at bounding box center [104, 186] width 5 height 7
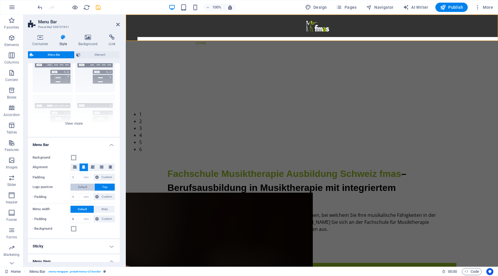
click at [81, 186] on span "Default" at bounding box center [82, 186] width 9 height 7
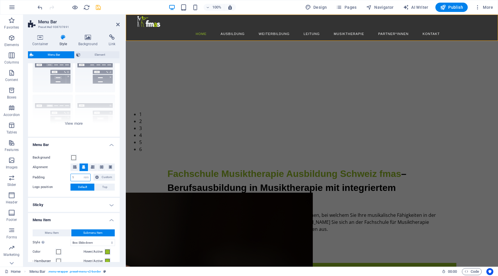
click at [80, 176] on input "1" at bounding box center [80, 177] width 19 height 7
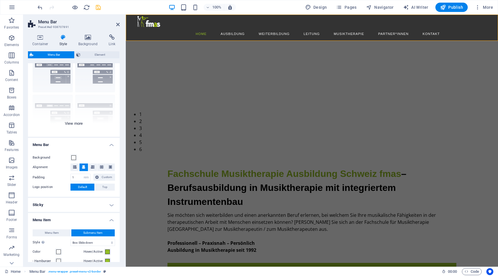
click at [70, 122] on div "Border Centered Default Fixed Loki Trigger Wide XXL" at bounding box center [74, 92] width 92 height 87
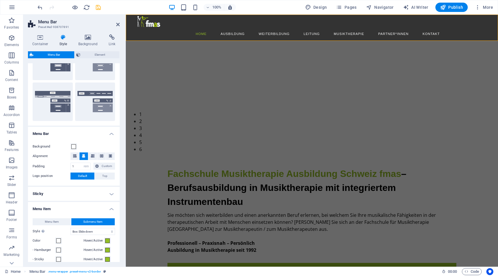
scroll to position [135, 0]
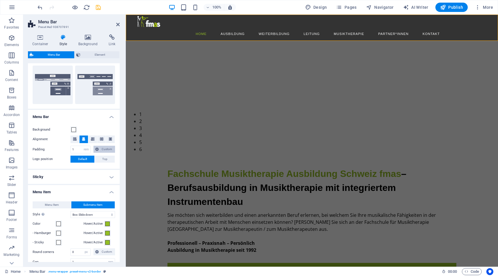
click at [103, 148] on span "Custom" at bounding box center [106, 149] width 13 height 7
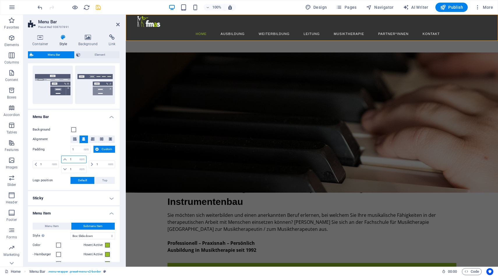
click at [73, 158] on input "1" at bounding box center [76, 159] width 17 height 7
type input "5"
select select "DISABLED_OPTION_VALUE"
type input "5"
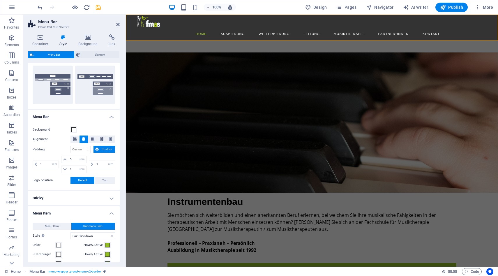
click at [75, 178] on button "Default" at bounding box center [82, 180] width 24 height 7
click at [52, 178] on label "Logo position" at bounding box center [52, 180] width 38 height 7
click at [72, 158] on input "5" at bounding box center [76, 159] width 17 height 7
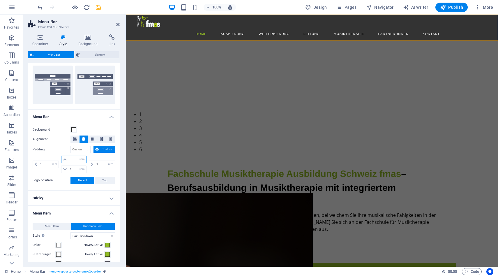
type input "1"
select select "rem"
type input "1"
click at [60, 143] on div "Background Alignment Padding 1 px rem % vh vw Custom Custom 1 px rem % vh vw 1 …" at bounding box center [74, 155] width 94 height 70
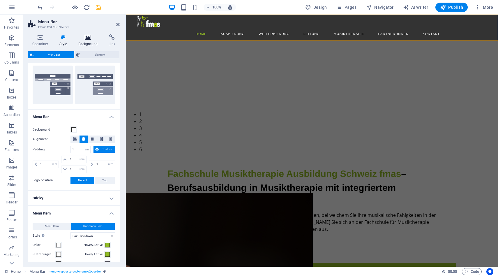
click at [88, 41] on h4 "Background" at bounding box center [89, 40] width 31 height 12
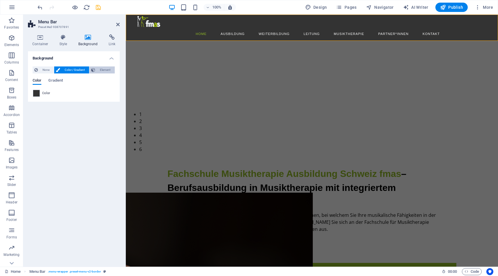
click at [101, 68] on span "Element" at bounding box center [105, 69] width 16 height 7
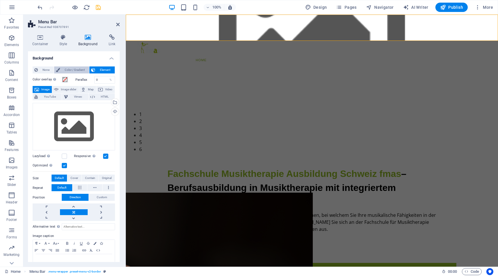
click at [68, 70] on span "Color / Gradient" at bounding box center [75, 69] width 26 height 7
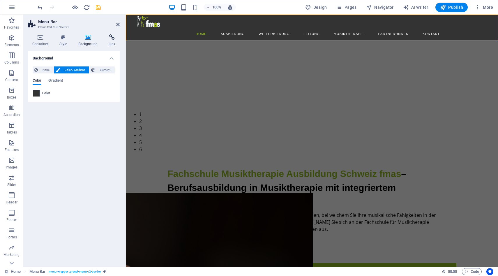
click at [111, 37] on icon at bounding box center [111, 37] width 15 height 6
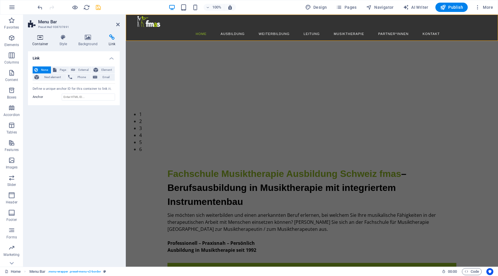
click at [40, 37] on icon at bounding box center [40, 37] width 25 height 6
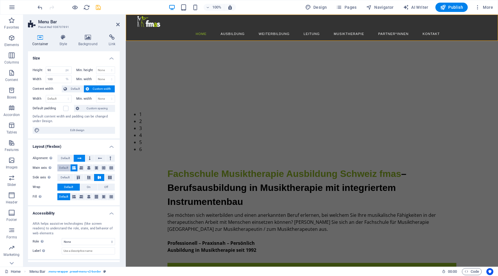
scroll to position [12, 0]
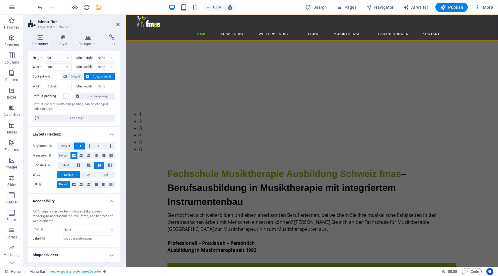
click at [81, 251] on h4 "Shape Dividers" at bounding box center [74, 255] width 92 height 14
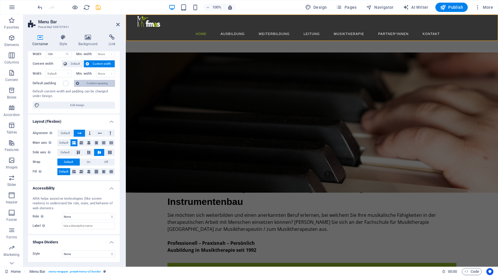
click at [100, 85] on span "Custom spacing" at bounding box center [97, 83] width 32 height 7
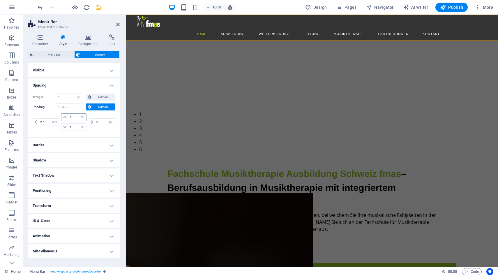
click at [65, 117] on icon at bounding box center [64, 116] width 3 height 3
click at [72, 116] on input "5" at bounding box center [76, 116] width 17 height 7
type input "5"
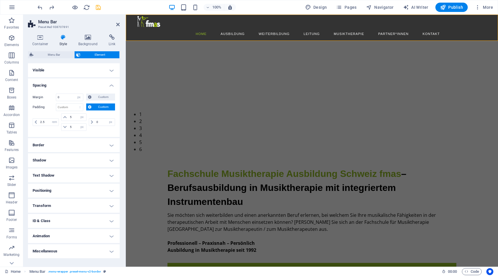
click at [98, 191] on h4 "Positioning" at bounding box center [74, 190] width 92 height 14
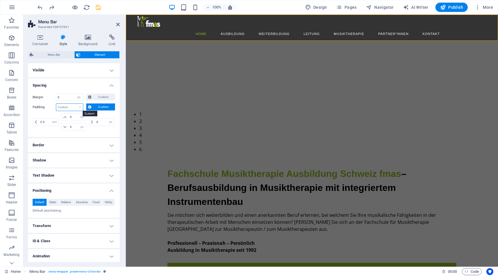
click at [79, 106] on select "Default px rem % vh vw Custom" at bounding box center [69, 107] width 27 height 7
select select "rem"
click at [75, 104] on select "Default px rem % vh vw Custom" at bounding box center [69, 107] width 27 height 7
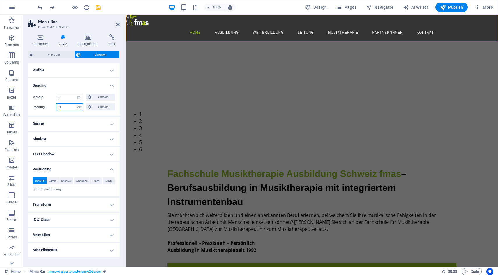
type input "0"
type input "1"
type input "2"
type input "1"
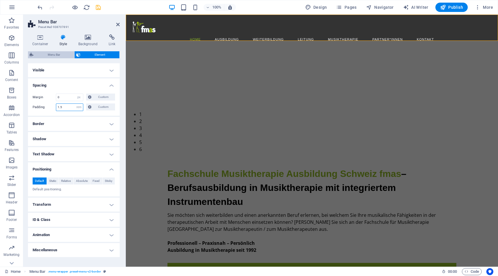
type input "1.5"
click at [46, 54] on span "Menu Bar" at bounding box center [53, 54] width 37 height 7
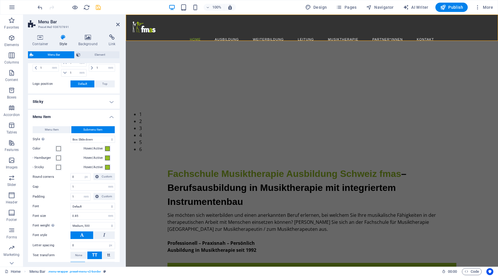
scroll to position [235, 0]
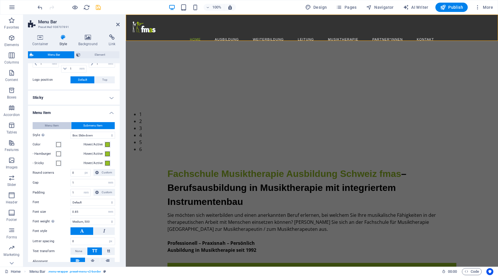
click at [48, 123] on span "Menu Item" at bounding box center [52, 125] width 14 height 7
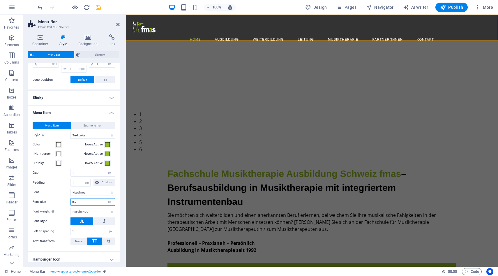
click at [84, 201] on input "0.7" at bounding box center [93, 201] width 44 height 7
type input "0"
type input "1"
type input "0"
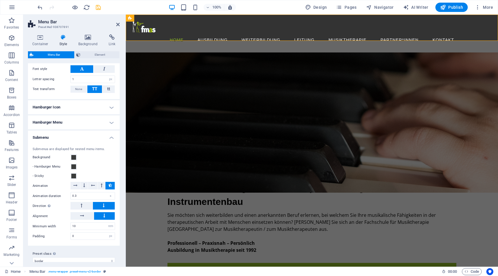
scroll to position [393, 0]
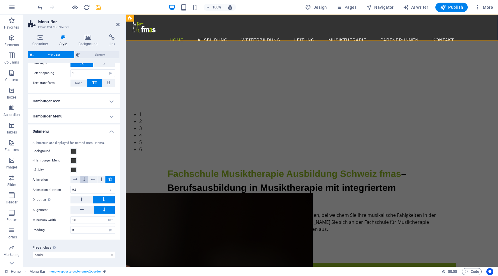
click at [83, 178] on icon at bounding box center [84, 178] width 2 height 7
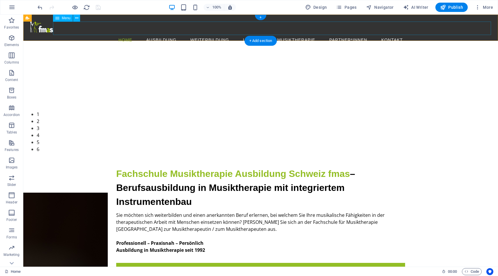
click at [140, 33] on nav "Home Ausbildung Struktur und Organisation Ausbildungsinhalte Instrumentenbau Au…" at bounding box center [260, 39] width 460 height 13
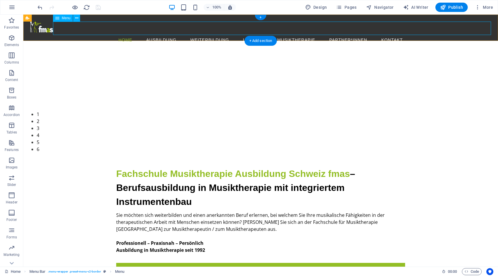
click at [66, 33] on nav "Home Ausbildung Struktur und Organisation Ausbildungsinhalte Instrumentenbau Au…" at bounding box center [260, 39] width 460 height 13
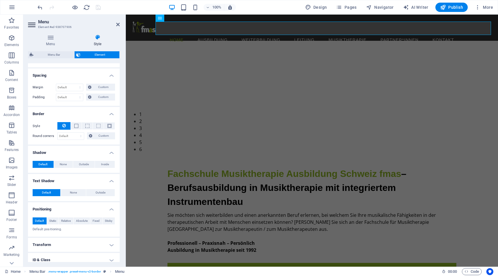
scroll to position [141, 0]
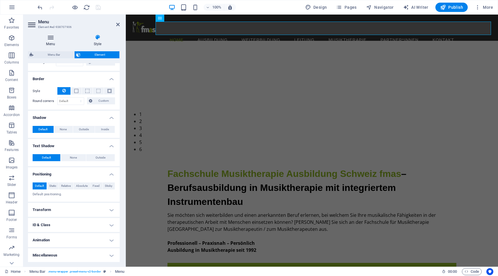
click at [52, 39] on icon at bounding box center [50, 37] width 45 height 6
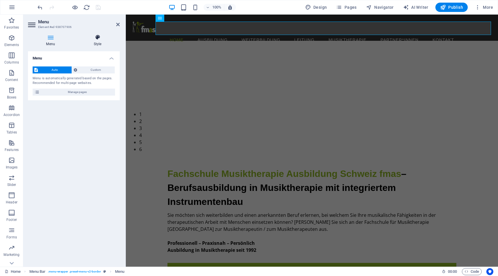
click at [97, 34] on icon at bounding box center [97, 37] width 44 height 6
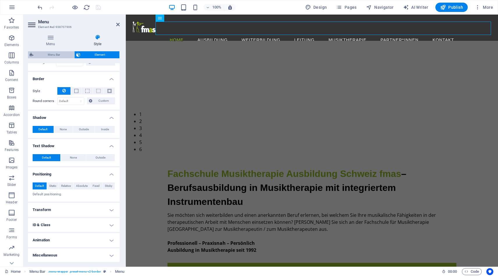
click at [55, 56] on span "Menu Bar" at bounding box center [53, 54] width 37 height 7
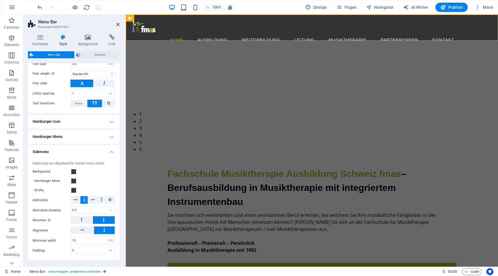
scroll to position [389, 0]
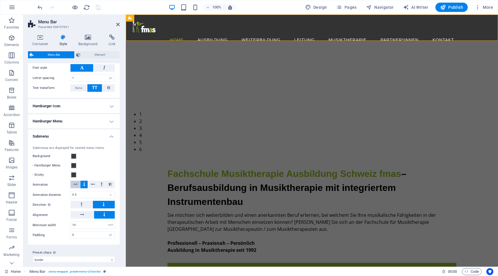
click at [74, 182] on icon at bounding box center [75, 183] width 4 height 7
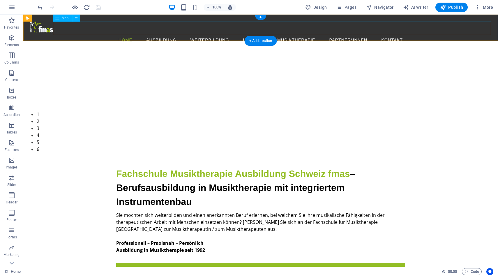
click at [159, 33] on nav "Home Ausbildung Struktur und Organisation Ausbildungsinhalte Instrumentenbau Au…" at bounding box center [260, 39] width 460 height 13
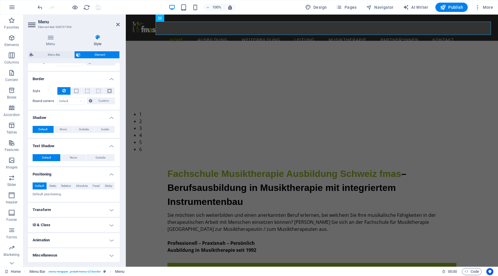
scroll to position [0, 0]
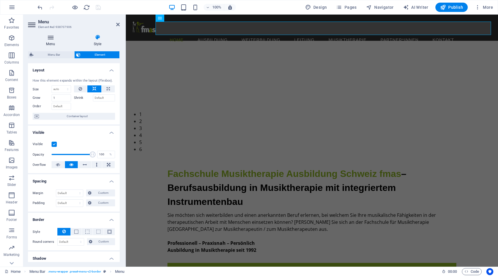
click at [50, 39] on icon at bounding box center [50, 37] width 45 height 6
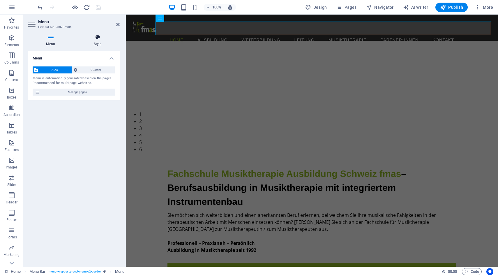
click at [100, 41] on h4 "Style" at bounding box center [97, 40] width 44 height 12
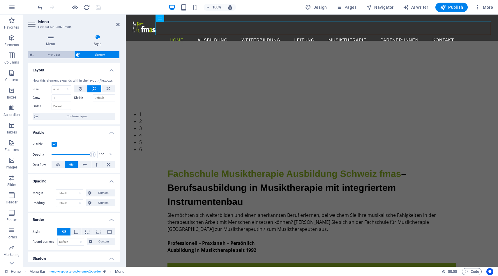
click at [50, 56] on span "Menu Bar" at bounding box center [53, 54] width 37 height 7
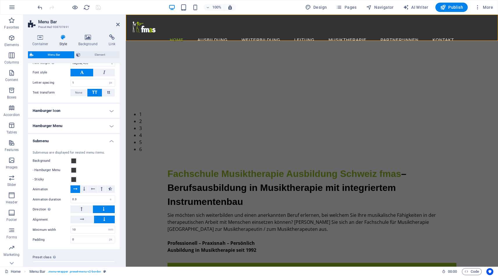
scroll to position [377, 0]
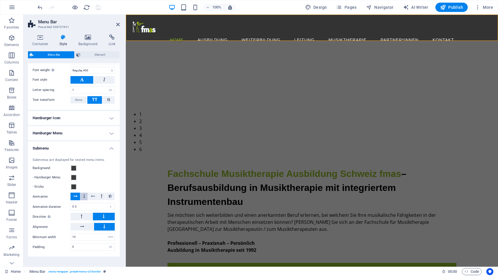
click at [84, 196] on icon at bounding box center [84, 195] width 2 height 7
drag, startPoint x: 80, startPoint y: 205, endPoint x: 68, endPoint y: 205, distance: 12.2
click at [68, 205] on div "Animation duration 0.3 s" at bounding box center [74, 207] width 82 height 8
click at [112, 175] on div "- Hamburger Menu" at bounding box center [74, 177] width 82 height 7
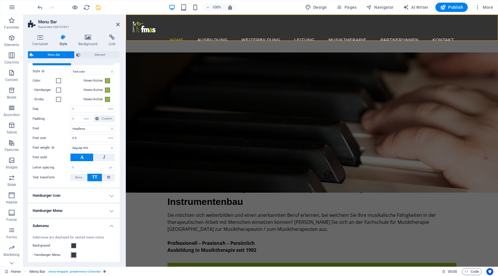
scroll to position [270, 0]
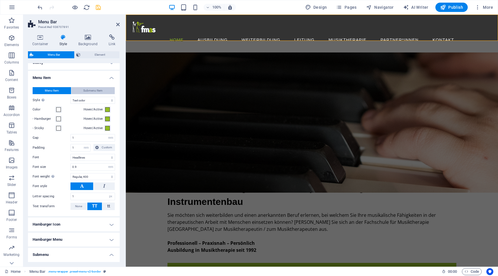
click at [92, 92] on span "Submenu Item" at bounding box center [92, 90] width 19 height 7
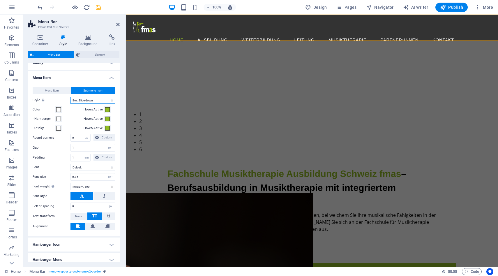
click at [98, 100] on select "Plain Text color Box: Fade Box: Flip vertical Box: Flip horizontal Box: Slide d…" at bounding box center [92, 100] width 45 height 7
click at [70, 97] on select "Plain Text color Box: Fade Box: Flip vertical Box: Flip horizontal Box: Slide d…" at bounding box center [92, 100] width 45 height 7
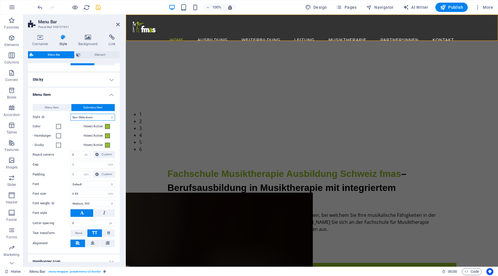
scroll to position [174, 0]
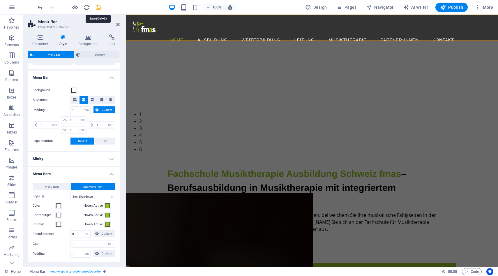
click at [97, 5] on icon "save" at bounding box center [98, 7] width 7 height 7
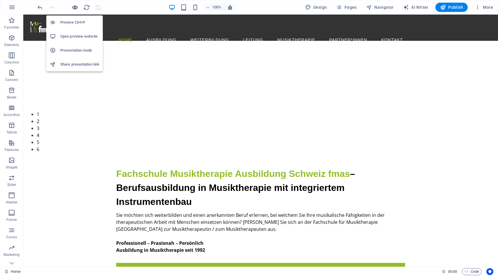
click at [73, 6] on icon "button" at bounding box center [75, 7] width 7 height 7
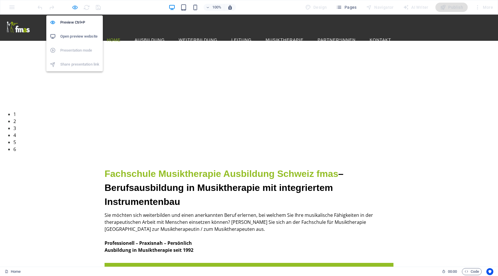
click at [75, 9] on icon "button" at bounding box center [75, 7] width 7 height 7
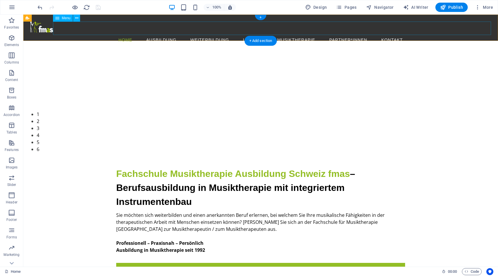
click at [140, 33] on nav "Home Ausbildung Struktur und Organisation Ausbildungsinhalte Instrumentenbau Au…" at bounding box center [260, 39] width 460 height 13
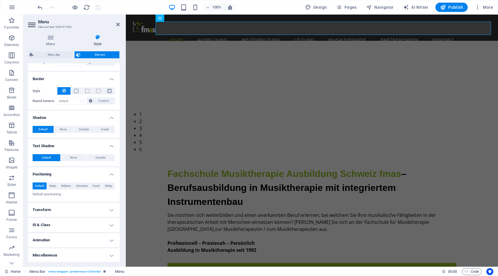
scroll to position [0, 0]
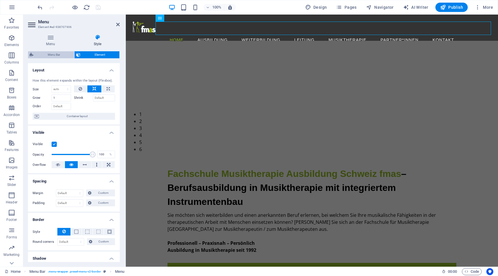
click at [54, 53] on span "Menu Bar" at bounding box center [53, 54] width 37 height 7
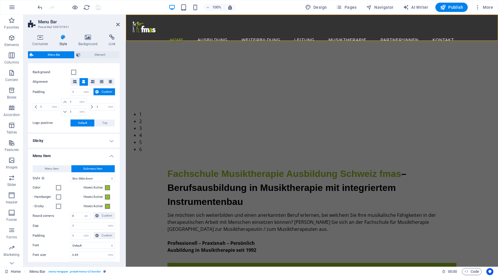
scroll to position [152, 0]
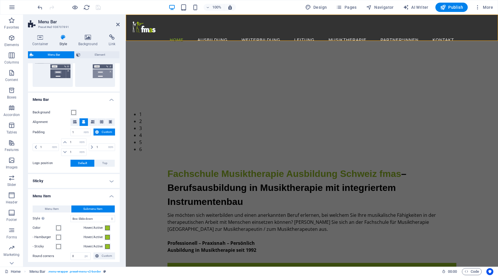
click at [109, 98] on h4 "Menu Bar" at bounding box center [74, 98] width 92 height 10
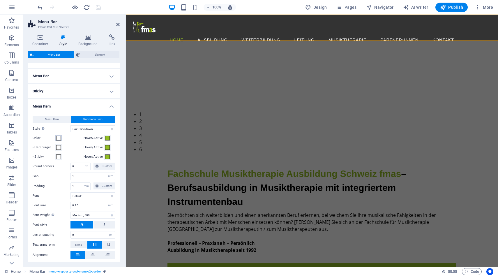
scroll to position [175, 0]
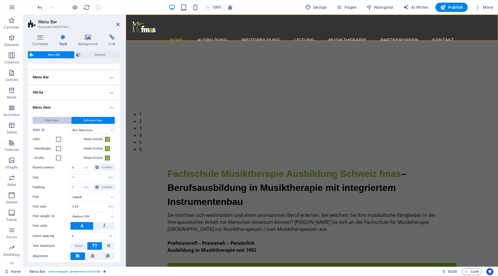
click at [48, 118] on span "Menu Item" at bounding box center [52, 120] width 14 height 7
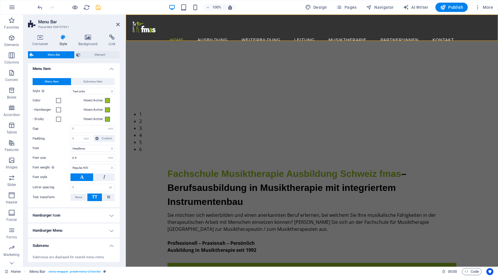
scroll to position [212, 0]
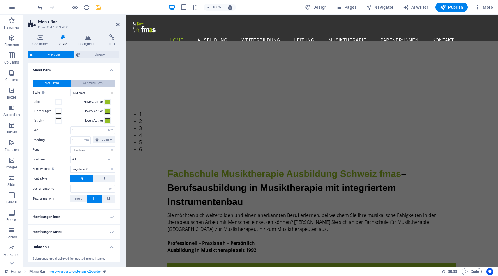
click at [86, 83] on span "Submenu Item" at bounding box center [92, 82] width 19 height 7
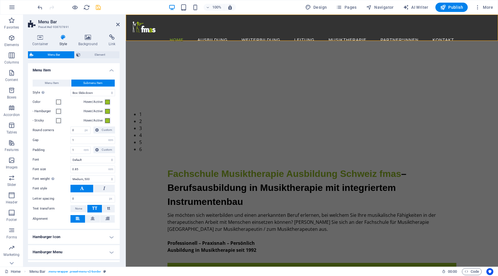
click at [94, 96] on div "Menu Item Submenu Item Style Switch to preview mode and move the mouse over men…" at bounding box center [74, 151] width 94 height 155
click at [98, 93] on select "Plain Text color Box: Fade Box: Flip vertical Box: Flip horizontal Box: Slide d…" at bounding box center [92, 92] width 45 height 7
click at [70, 89] on select "Plain Text color Box: Fade Box: Flip vertical Box: Flip horizontal Box: Slide d…" at bounding box center [92, 92] width 45 height 7
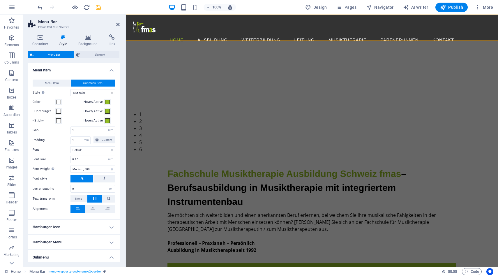
click at [97, 8] on icon "save" at bounding box center [98, 7] width 7 height 7
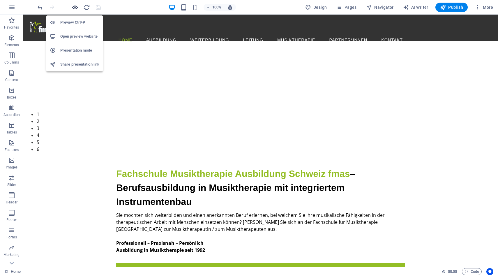
click at [74, 8] on icon "button" at bounding box center [75, 7] width 7 height 7
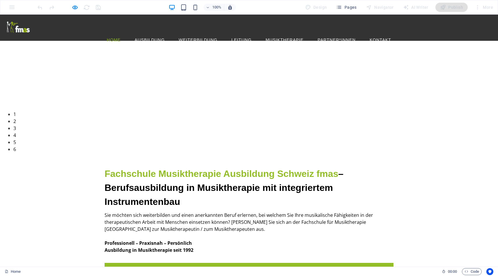
click at [71, 5] on div at bounding box center [68, 7] width 65 height 9
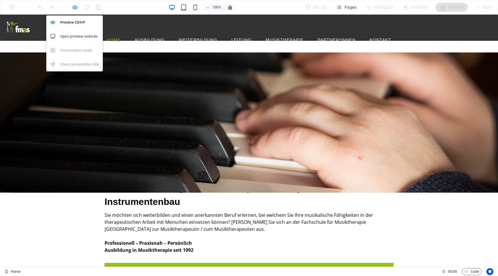
click at [75, 6] on icon "button" at bounding box center [75, 7] width 7 height 7
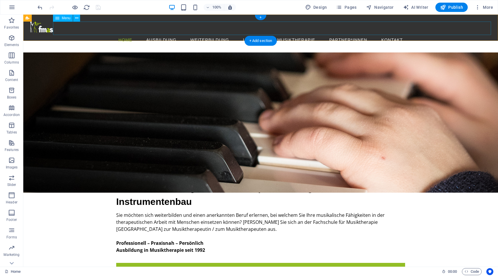
click at [148, 33] on nav "Home Ausbildung Struktur und Organisation Ausbildungsinhalte Instrumentenbau Au…" at bounding box center [260, 39] width 460 height 13
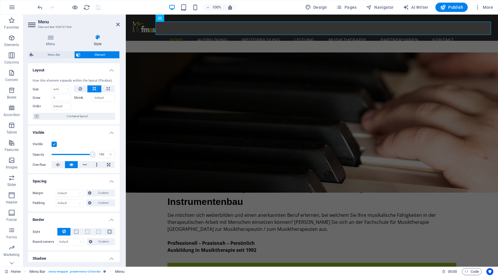
click at [49, 49] on div "Menu Style Menu Auto Custom Menu is automatically generated based on the pages.…" at bounding box center [74, 147] width 92 height 227
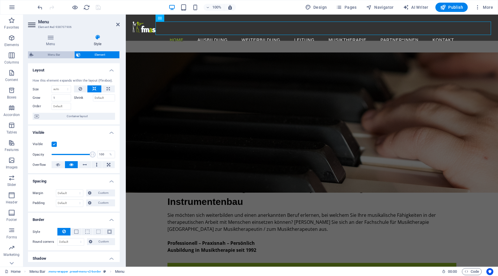
click at [48, 55] on span "Menu Bar" at bounding box center [53, 54] width 37 height 7
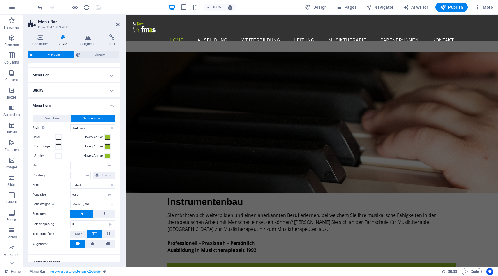
scroll to position [177, 0]
click at [59, 118] on button "Menu Item" at bounding box center [52, 117] width 38 height 7
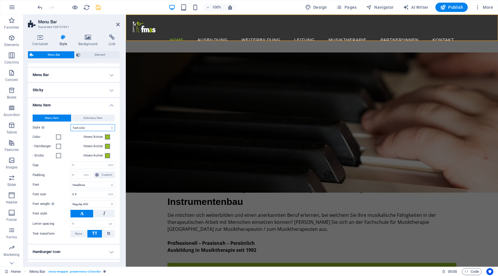
click at [94, 127] on select "Plain Text color Box: Fade Box: Flip vertical Box: Flip horizontal Box: Slide d…" at bounding box center [92, 127] width 45 height 7
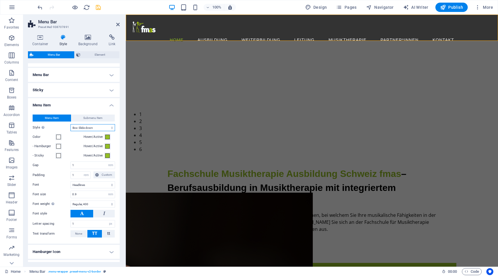
click at [70, 124] on select "Plain Text color Box: Fade Box: Flip vertical Box: Flip horizontal Box: Slide d…" at bounding box center [92, 127] width 45 height 7
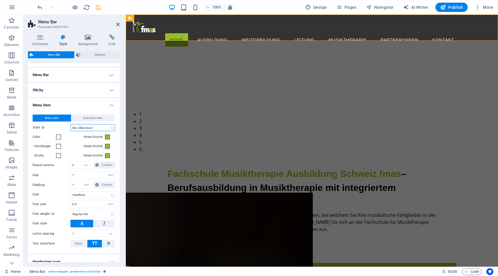
click at [97, 129] on select "Plain Text color Box: Fade Box: Flip vertical Box: Flip horizontal Box: Slide d…" at bounding box center [92, 127] width 45 height 7
click at [70, 124] on select "Plain Text color Box: Fade Box: Flip vertical Box: Flip horizontal Box: Slide d…" at bounding box center [92, 127] width 45 height 7
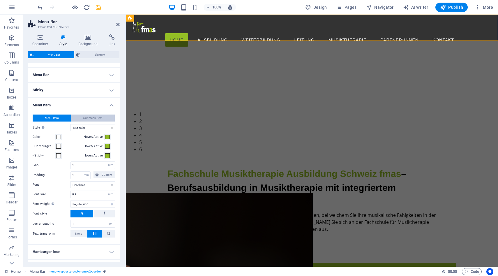
click at [103, 118] on button "Submenu Item" at bounding box center [93, 117] width 44 height 7
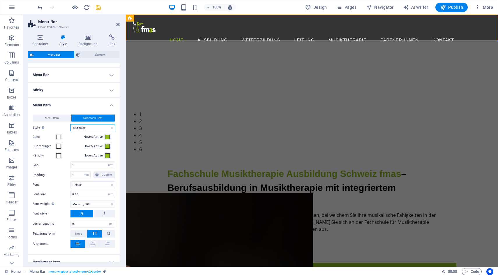
click at [93, 130] on select "Plain Text color Box: Fade Box: Flip vertical Box: Flip horizontal Box: Slide d…" at bounding box center [92, 127] width 45 height 7
click at [70, 124] on select "Plain Text color Box: Fade Box: Flip vertical Box: Flip horizontal Box: Slide d…" at bounding box center [92, 127] width 45 height 7
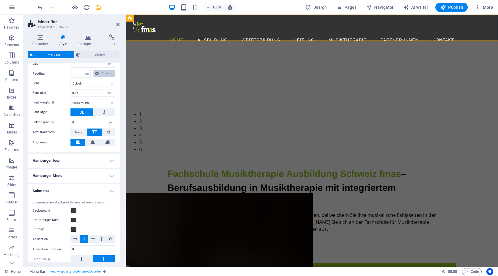
scroll to position [283, 0]
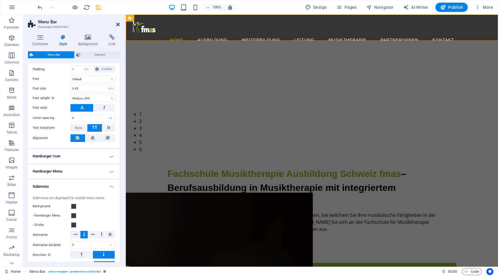
click at [118, 25] on icon at bounding box center [117, 24] width 3 height 5
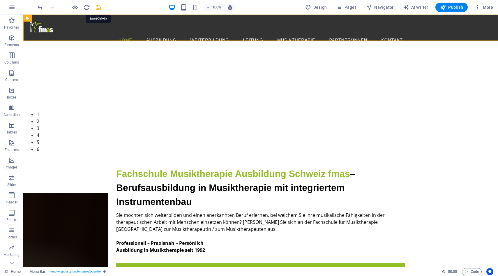
click at [98, 9] on icon "save" at bounding box center [98, 7] width 7 height 7
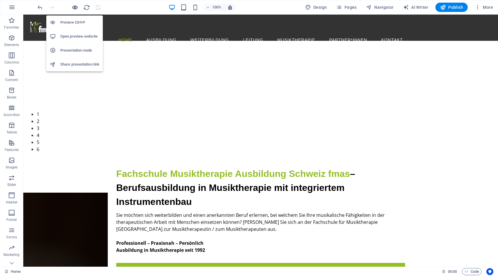
click at [75, 9] on icon "button" at bounding box center [75, 7] width 7 height 7
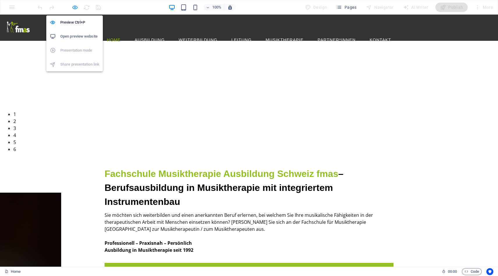
click at [74, 7] on icon "button" at bounding box center [75, 7] width 7 height 7
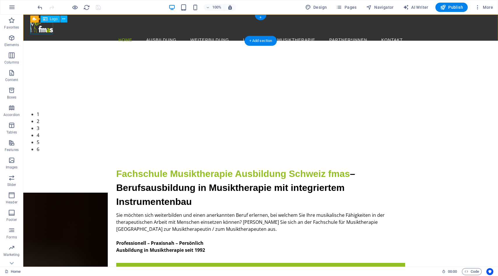
click at [39, 28] on div at bounding box center [260, 28] width 460 height 12
click at [28, 36] on div "Menu Home Ausbildung Struktur und Organisation Ausbildungsinhalte Instrumentenb…" at bounding box center [260, 28] width 474 height 26
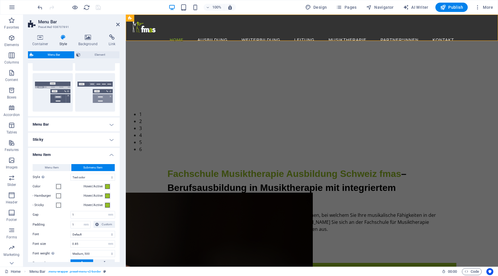
scroll to position [0, 0]
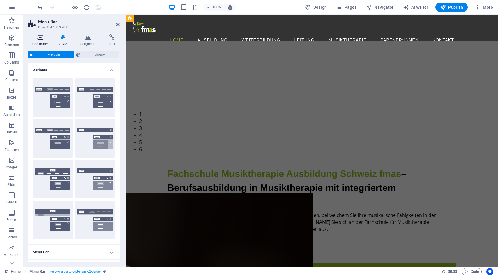
click at [42, 41] on h4 "Container" at bounding box center [41, 40] width 27 height 12
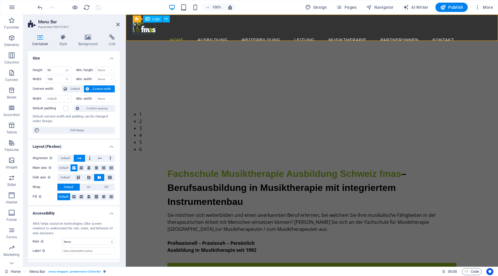
click at [141, 28] on div at bounding box center [312, 28] width 358 height 12
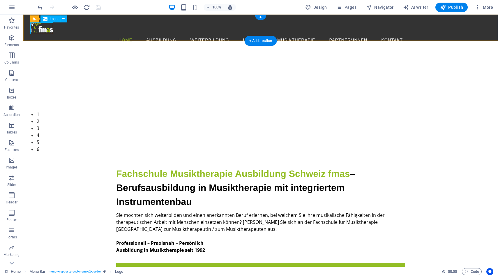
click at [41, 28] on div at bounding box center [260, 28] width 460 height 12
click at [49, 21] on div "Logo" at bounding box center [49, 18] width 19 height 7
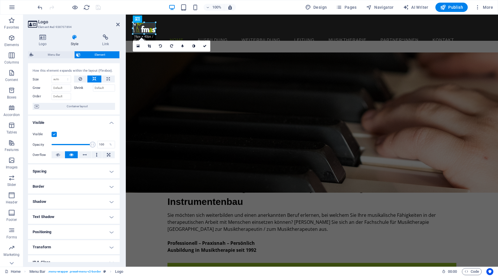
click at [93, 227] on h4 "Positioning" at bounding box center [74, 232] width 92 height 14
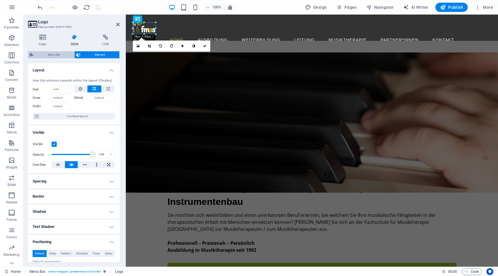
click at [46, 54] on span "Menu Bar" at bounding box center [53, 54] width 37 height 7
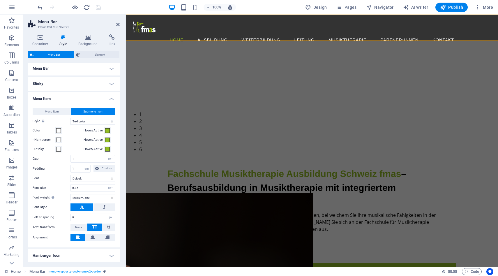
scroll to position [183, 0]
click at [139, 25] on div at bounding box center [312, 28] width 358 height 12
click at [151, 19] on div "Logo" at bounding box center [152, 18] width 19 height 7
click at [145, 30] on div at bounding box center [312, 28] width 358 height 12
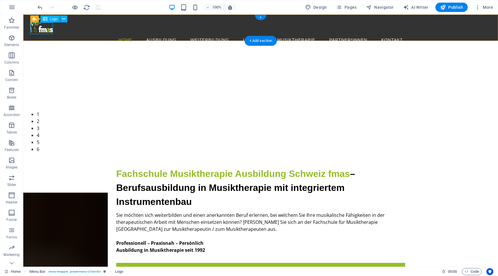
click at [47, 31] on div at bounding box center [260, 28] width 460 height 12
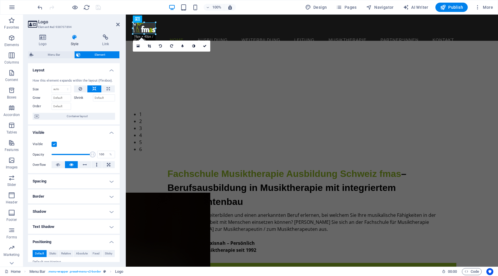
click at [47, 31] on div "Logo Style Link Logo Image Text Drag files here, click to choose files or selec…" at bounding box center [73, 148] width 101 height 237
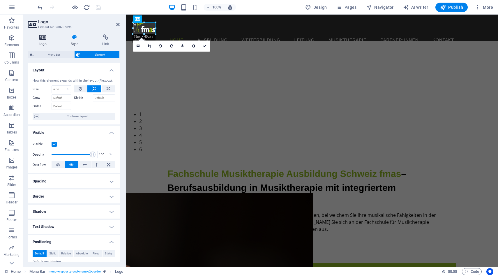
click at [42, 40] on h4 "Logo" at bounding box center [44, 40] width 32 height 12
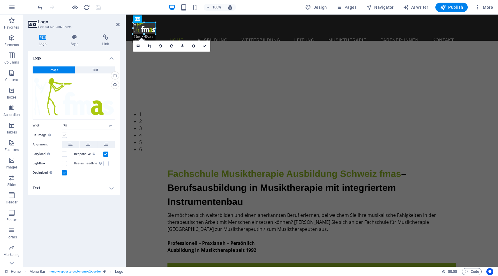
click at [64, 134] on label at bounding box center [64, 134] width 5 height 5
click at [0, 0] on input "Fit image Automatically fit image to a fixed width and height" at bounding box center [0, 0] width 0 height 0
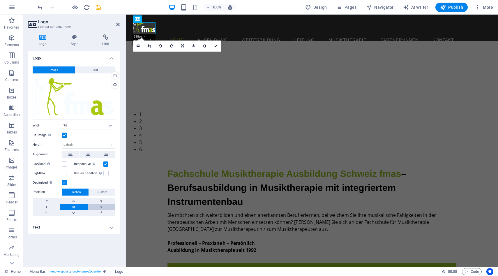
click at [100, 206] on link at bounding box center [101, 207] width 27 height 6
click at [75, 205] on link at bounding box center [73, 207] width 27 height 6
click at [70, 126] on input "78" at bounding box center [88, 125] width 53 height 7
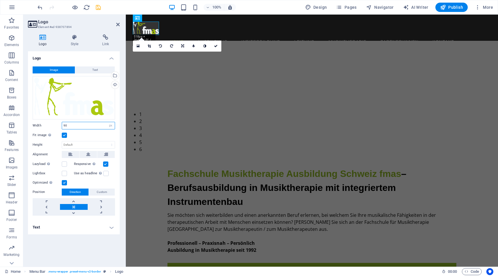
click at [75, 126] on input "90" at bounding box center [88, 125] width 53 height 7
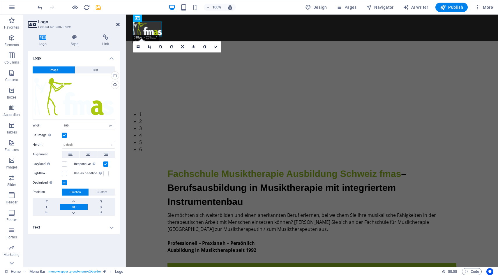
click at [117, 26] on icon at bounding box center [117, 24] width 3 height 5
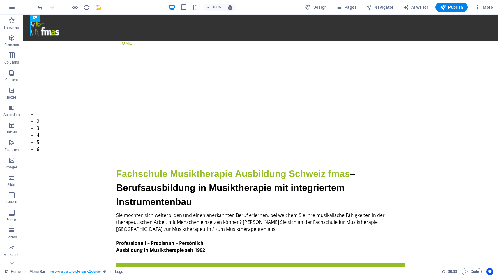
click at [96, 8] on icon "save" at bounding box center [98, 7] width 7 height 7
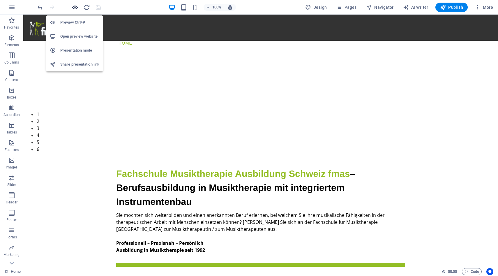
click at [75, 8] on icon "button" at bounding box center [75, 7] width 7 height 7
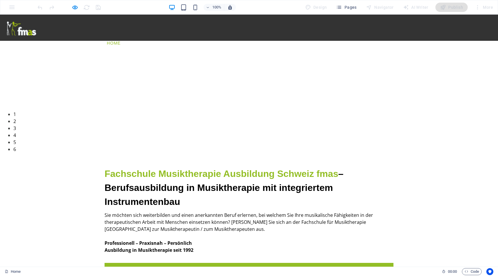
click at [21, 30] on img at bounding box center [21, 29] width 29 height 15
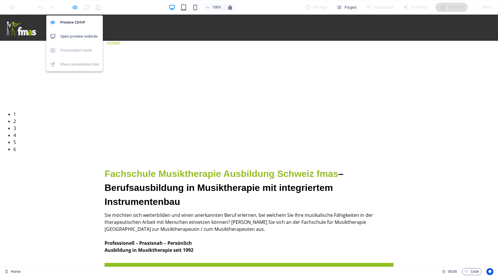
click at [76, 10] on icon "button" at bounding box center [75, 7] width 7 height 7
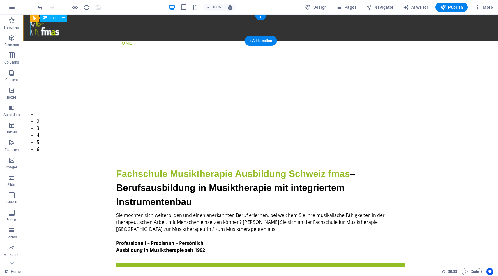
click at [32, 31] on div at bounding box center [260, 29] width 460 height 15
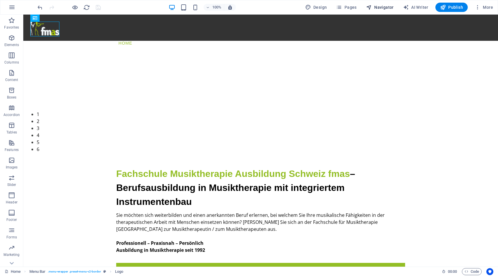
click at [379, 8] on span "Navigator" at bounding box center [380, 7] width 28 height 6
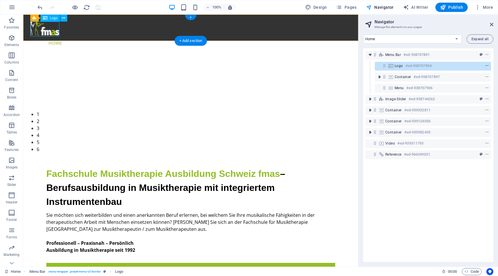
click at [486, 65] on icon "context-menu" at bounding box center [487, 66] width 4 height 4
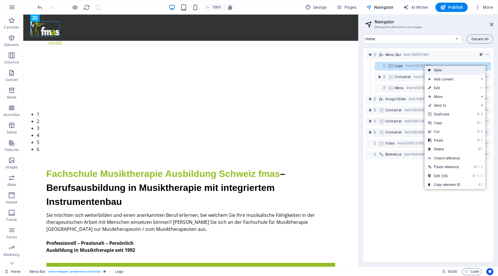
click at [463, 69] on link "Style" at bounding box center [454, 70] width 61 height 9
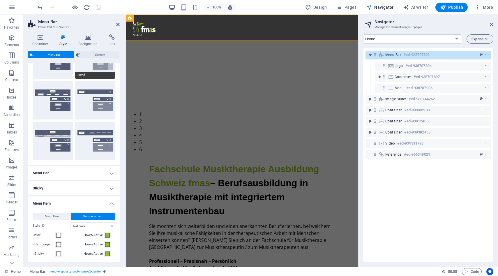
scroll to position [128, 0]
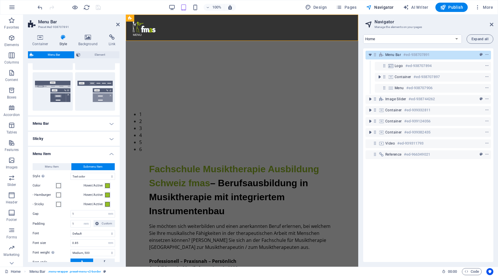
click at [111, 125] on h4 "Menu Bar" at bounding box center [74, 123] width 92 height 14
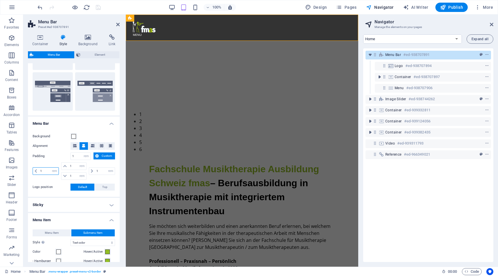
click at [45, 170] on input "1" at bounding box center [49, 170] width 20 height 7
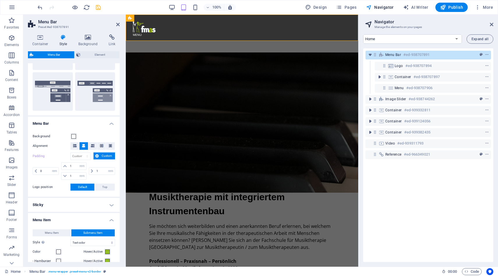
click at [95, 124] on h4 "Menu Bar" at bounding box center [74, 121] width 92 height 10
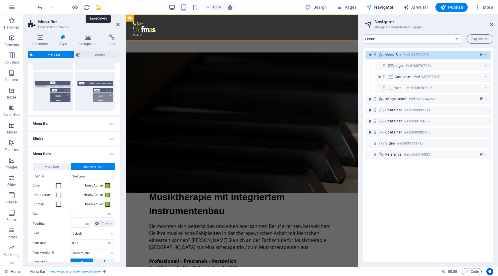
click at [97, 4] on icon "save" at bounding box center [98, 7] width 7 height 7
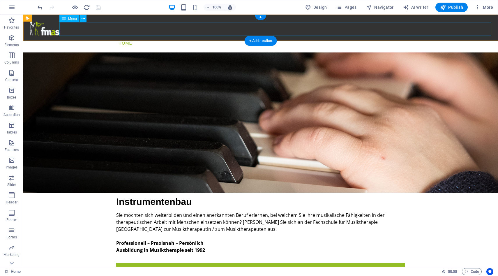
click at [143, 36] on nav "Home Ausbildung Struktur und Organisation Ausbildungsinhalte Instrumentenbau Au…" at bounding box center [260, 42] width 460 height 13
click at [40, 27] on div at bounding box center [260, 29] width 460 height 15
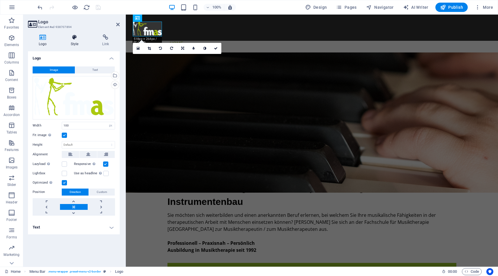
click at [74, 40] on h4 "Style" at bounding box center [76, 40] width 32 height 12
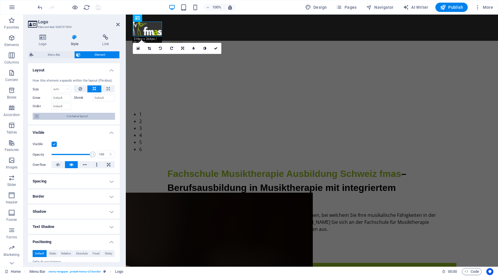
click at [65, 115] on span "Container layout" at bounding box center [77, 116] width 72 height 7
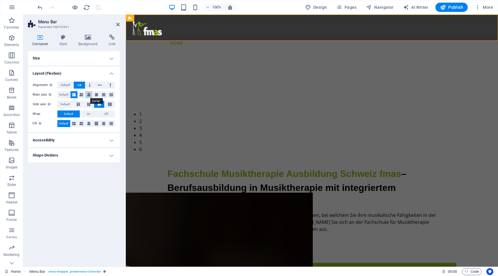
click at [89, 94] on icon at bounding box center [88, 94] width 3 height 7
click at [82, 94] on icon at bounding box center [80, 94] width 3 height 7
click at [75, 94] on icon at bounding box center [73, 94] width 3 height 7
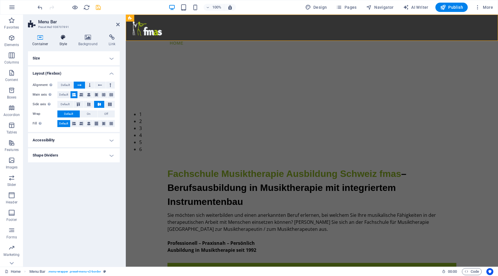
click at [60, 34] on icon at bounding box center [63, 37] width 17 height 6
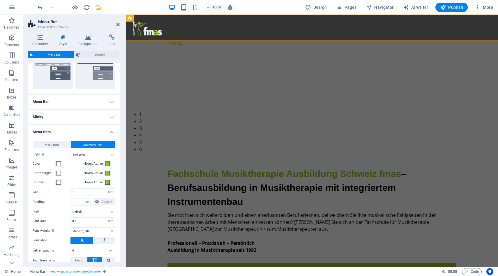
scroll to position [172, 0]
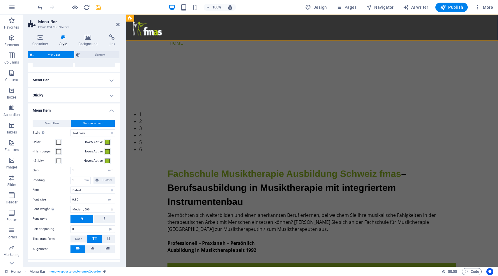
click at [109, 107] on h4 "Menu Item" at bounding box center [74, 108] width 92 height 10
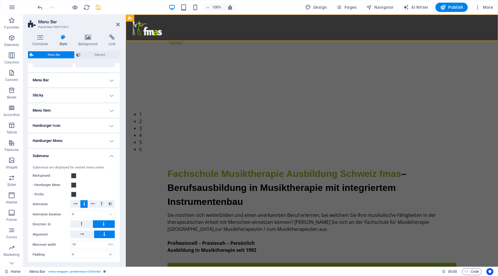
click at [113, 155] on h4 "Submenu" at bounding box center [74, 154] width 92 height 10
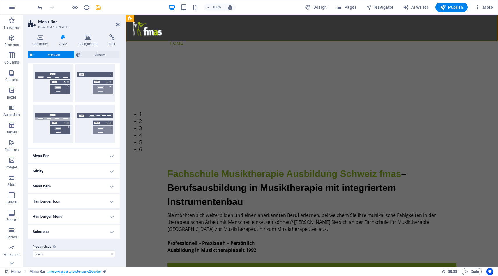
scroll to position [96, 0]
click at [117, 23] on icon at bounding box center [117, 24] width 3 height 5
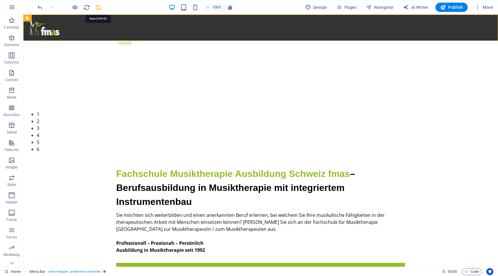
click at [98, 8] on icon "save" at bounding box center [98, 7] width 7 height 7
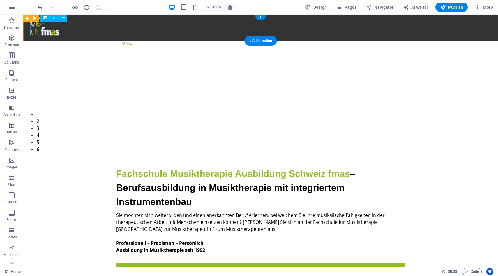
click at [43, 29] on div at bounding box center [260, 29] width 460 height 15
click at [56, 18] on span "Logo" at bounding box center [54, 17] width 8 height 3
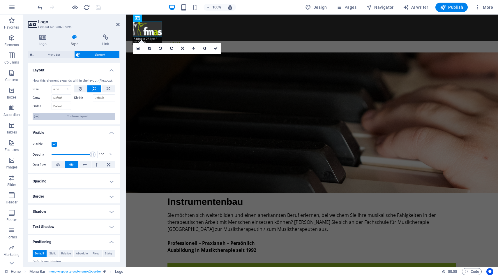
click at [84, 116] on span "Container layout" at bounding box center [77, 116] width 72 height 7
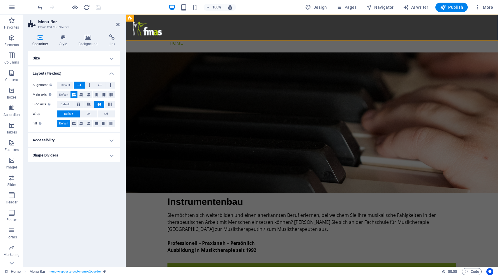
click at [61, 56] on h4 "Size" at bounding box center [74, 58] width 92 height 14
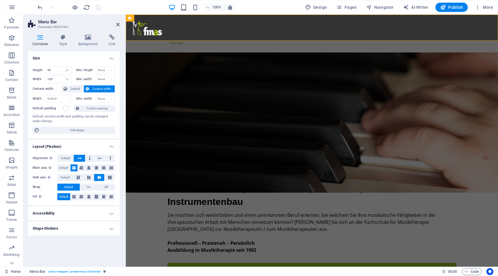
click at [96, 88] on span "Custom width" at bounding box center [102, 88] width 22 height 7
click at [92, 88] on span "Custom width" at bounding box center [102, 88] width 22 height 7
click at [85, 128] on span "Edit design" at bounding box center [77, 130] width 72 height 7
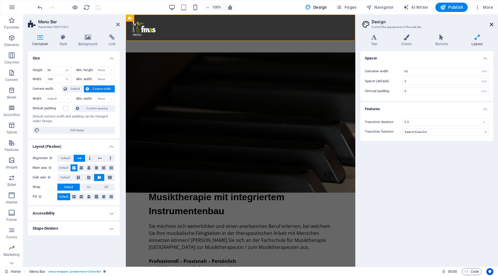
click at [491, 23] on icon at bounding box center [491, 24] width 3 height 5
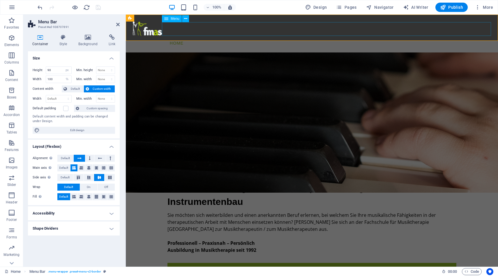
click at [177, 20] on span "Menu" at bounding box center [175, 18] width 9 height 3
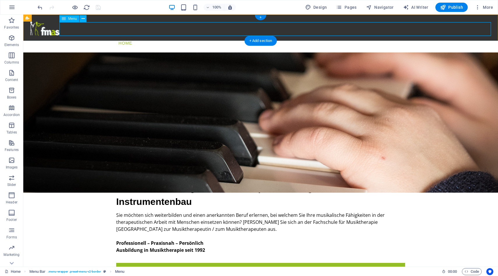
click at [153, 36] on nav "Home Ausbildung Struktur und Organisation Ausbildungsinhalte Instrumentenbau Au…" at bounding box center [260, 42] width 460 height 13
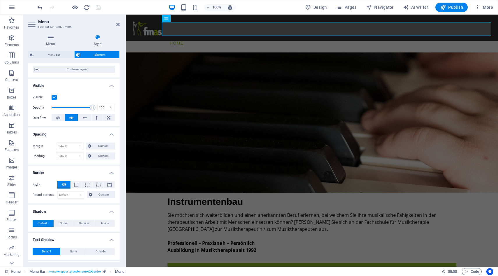
scroll to position [48, 0]
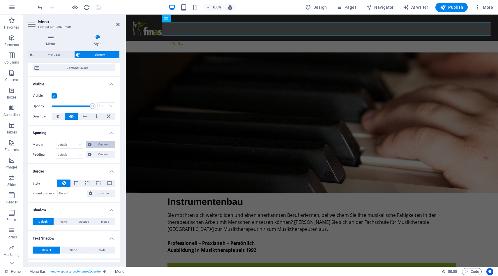
click at [105, 144] on span "Custom" at bounding box center [103, 144] width 20 height 7
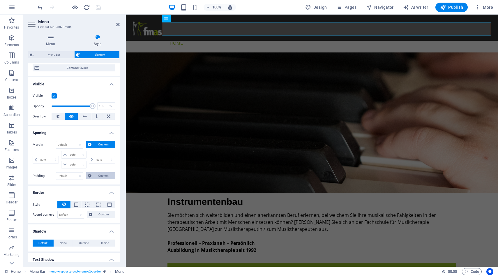
click at [100, 172] on span "Custom" at bounding box center [103, 175] width 20 height 7
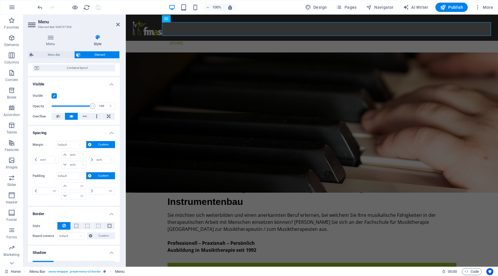
click at [101, 175] on span "Custom" at bounding box center [103, 175] width 20 height 7
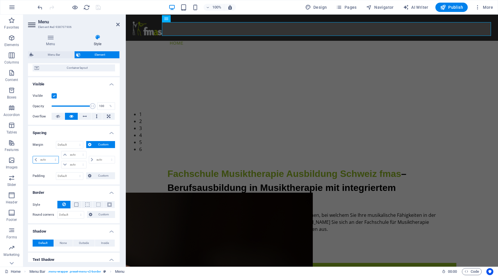
click at [49, 159] on select "auto px % rem vw vh" at bounding box center [46, 159] width 26 height 7
click at [50, 156] on select "auto px % rem vw vh" at bounding box center [46, 159] width 26 height 7
click at [108, 135] on h4 "Spacing" at bounding box center [74, 131] width 92 height 10
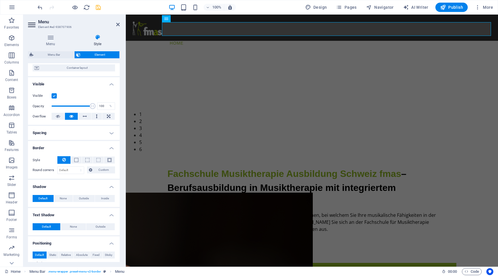
click at [111, 132] on h4 "Spacing" at bounding box center [74, 133] width 92 height 14
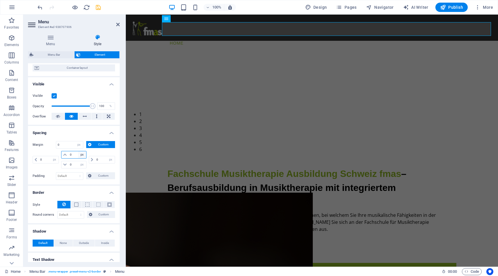
click at [78, 154] on select "auto px % rem vw vh" at bounding box center [82, 154] width 8 height 7
click at [78, 151] on select "auto px % rem vw vh" at bounding box center [82, 154] width 8 height 7
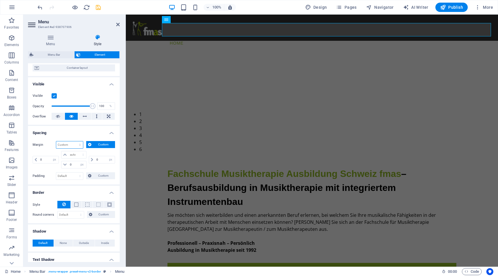
click at [76, 145] on select "Default auto px % rem vw vh Custom" at bounding box center [69, 144] width 27 height 7
click at [56, 141] on select "Default auto px % rem vw vh Custom" at bounding box center [69, 144] width 27 height 7
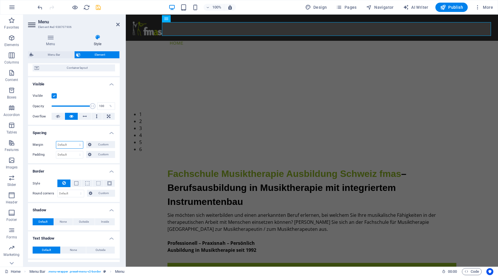
click at [70, 142] on select "Default auto px % rem vw vh Custom" at bounding box center [69, 144] width 27 height 7
click at [56, 141] on select "Default auto px % rem vw vh Custom" at bounding box center [69, 144] width 27 height 7
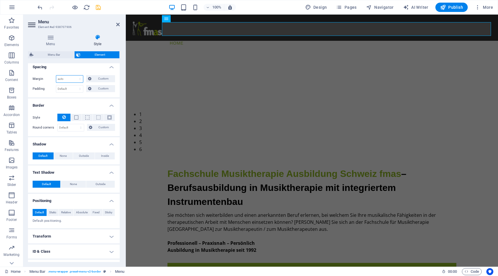
scroll to position [141, 0]
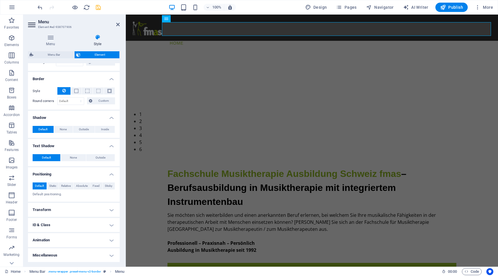
click at [110, 172] on h4 "Positioning" at bounding box center [74, 172] width 92 height 10
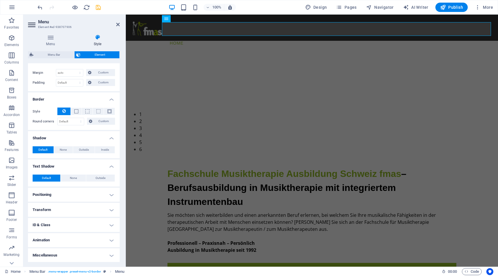
click at [111, 165] on h4 "Text Shadow" at bounding box center [74, 164] width 92 height 10
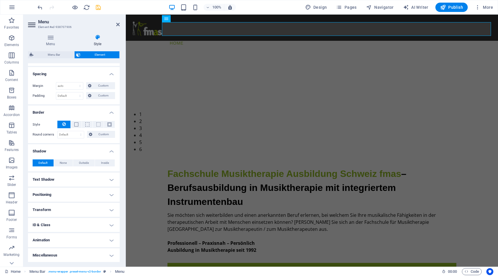
click at [113, 150] on h4 "Shadow" at bounding box center [74, 149] width 92 height 10
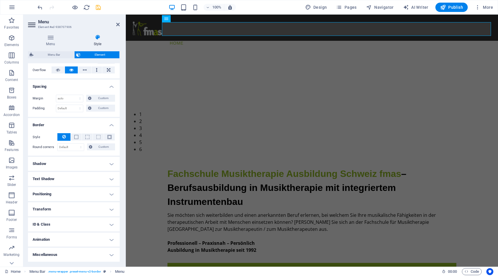
scroll to position [94, 0]
click at [112, 126] on h4 "Border" at bounding box center [74, 123] width 92 height 10
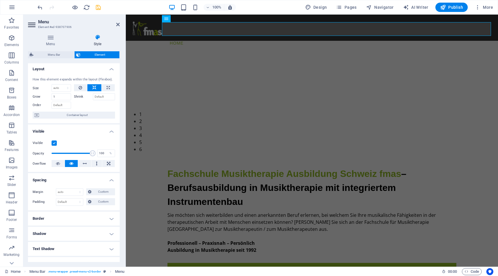
scroll to position [0, 0]
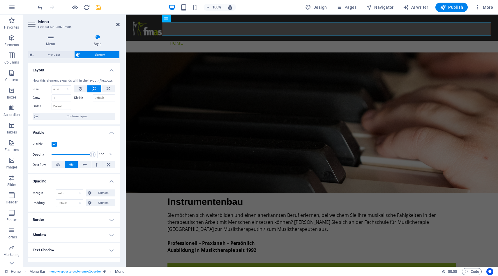
click at [118, 25] on icon at bounding box center [117, 24] width 3 height 5
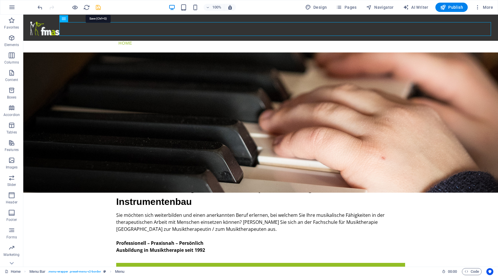
click at [99, 9] on icon "save" at bounding box center [98, 7] width 7 height 7
click at [84, 20] on icon at bounding box center [82, 19] width 3 height 6
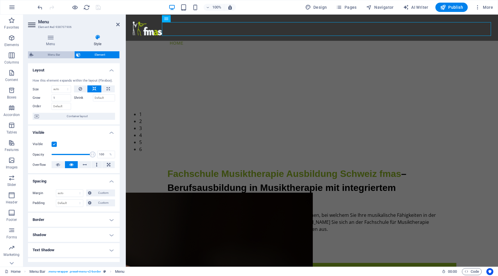
click at [55, 56] on span "Menu Bar" at bounding box center [53, 54] width 37 height 7
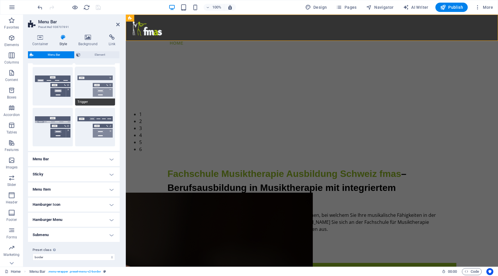
scroll to position [96, 0]
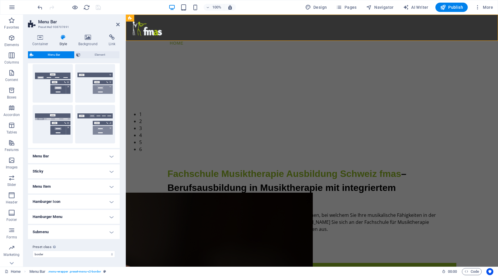
click at [96, 153] on h4 "Menu Bar" at bounding box center [74, 156] width 92 height 14
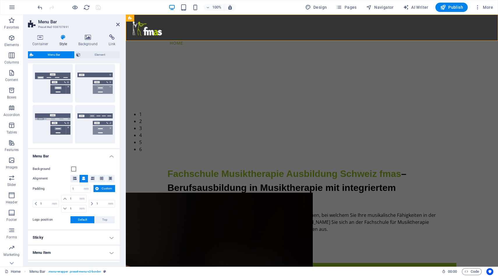
scroll to position [121, 0]
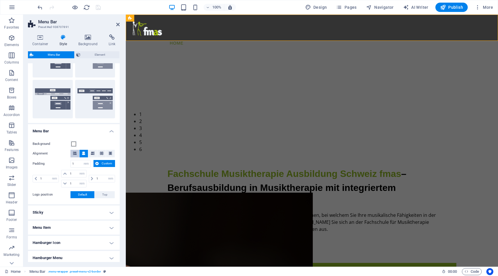
click at [73, 155] on span at bounding box center [74, 154] width 3 height 8
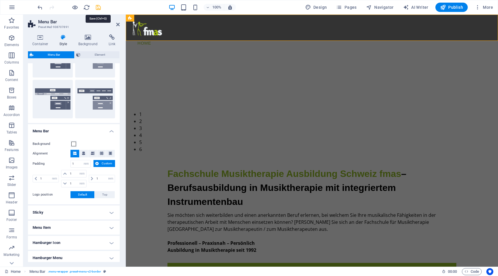
click at [100, 8] on icon "save" at bounding box center [98, 7] width 7 height 7
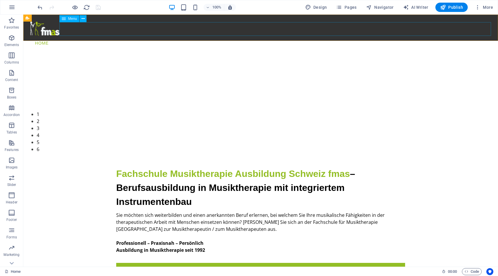
click at [69, 20] on div "Menu" at bounding box center [69, 18] width 20 height 7
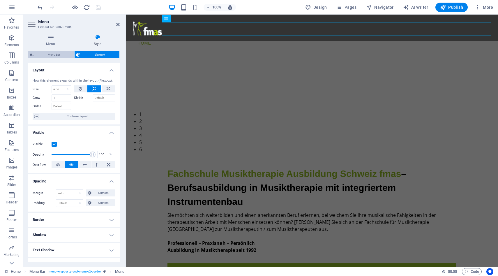
click at [52, 54] on span "Menu Bar" at bounding box center [53, 54] width 37 height 7
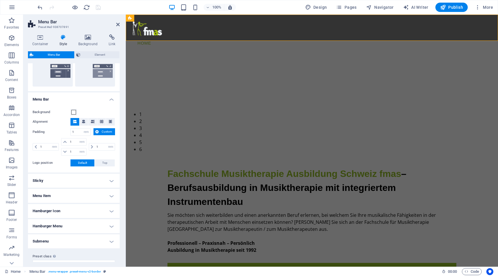
scroll to position [158, 0]
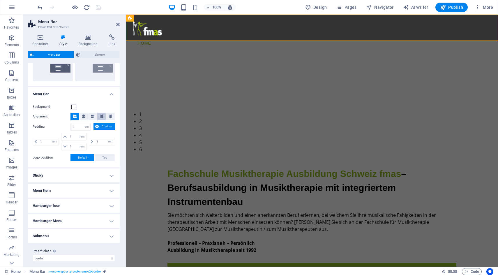
click at [102, 115] on icon at bounding box center [101, 115] width 3 height 3
click at [109, 115] on icon at bounding box center [110, 115] width 3 height 3
click at [98, 6] on icon "save" at bounding box center [98, 7] width 7 height 7
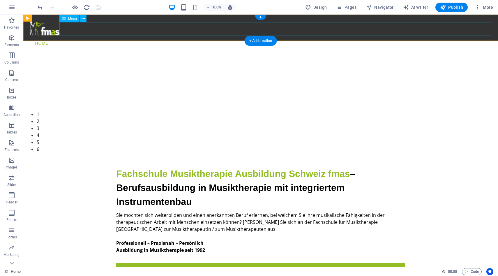
click at [134, 36] on nav "Home Ausbildung Struktur und Organisation Ausbildungsinhalte Instrumentenbau Au…" at bounding box center [260, 42] width 460 height 13
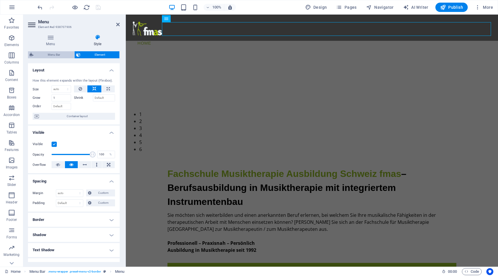
click at [47, 53] on span "Menu Bar" at bounding box center [53, 54] width 37 height 7
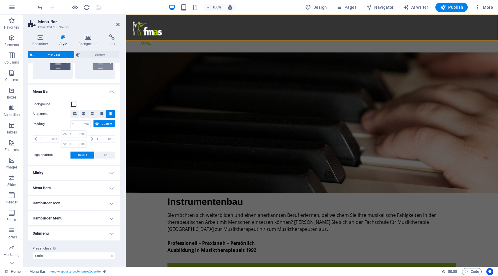
scroll to position [162, 0]
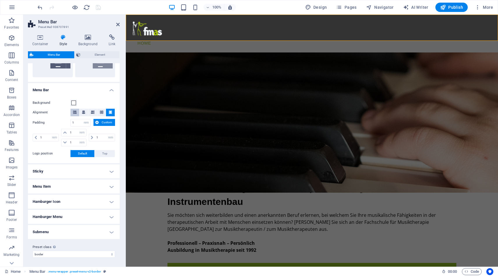
click at [72, 111] on button at bounding box center [74, 113] width 9 height 8
click at [83, 113] on icon at bounding box center [83, 111] width 3 height 3
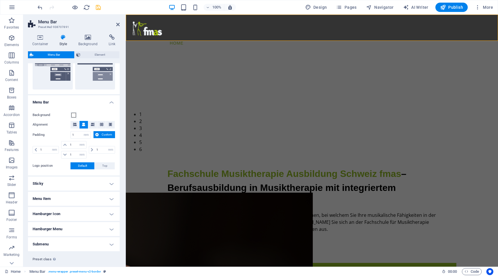
scroll to position [142, 0]
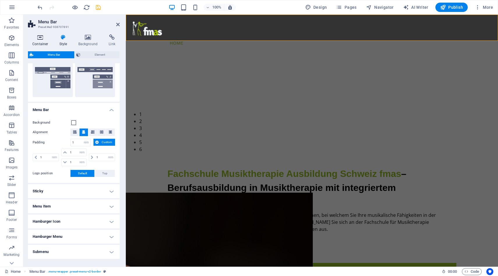
click at [36, 36] on icon at bounding box center [40, 37] width 25 height 6
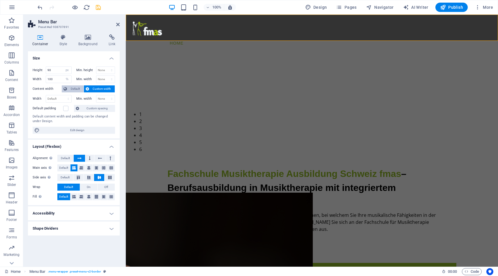
click at [70, 90] on span "Default" at bounding box center [75, 88] width 13 height 7
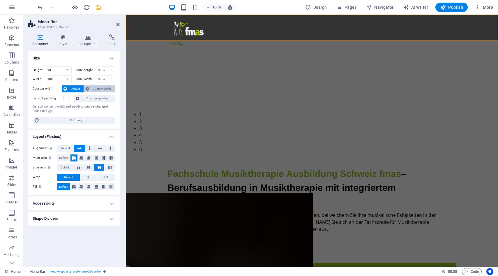
click at [92, 90] on span "Custom width" at bounding box center [102, 88] width 22 height 7
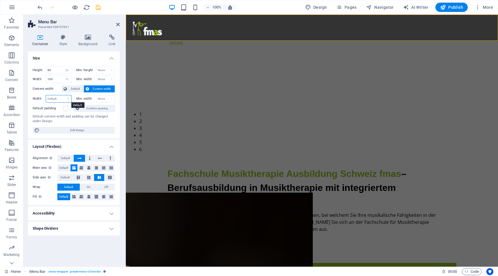
click at [66, 99] on select "Default px rem % em vh vw" at bounding box center [58, 98] width 25 height 7
click at [46, 95] on select "Default px rem % em vh vw" at bounding box center [58, 98] width 25 height 7
click at [94, 107] on span "Custom spacing" at bounding box center [97, 108] width 32 height 7
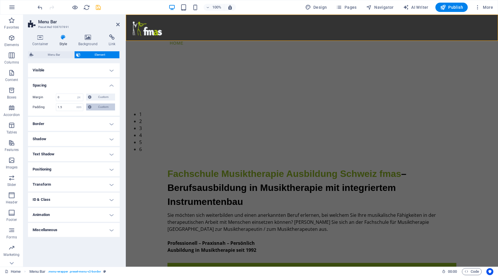
click at [94, 108] on span "Custom" at bounding box center [103, 106] width 20 height 7
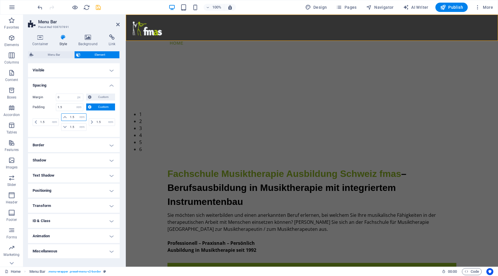
drag, startPoint x: 76, startPoint y: 117, endPoint x: 62, endPoint y: 117, distance: 14.3
click at [62, 117] on div "1.5 px rem % vh vw" at bounding box center [73, 117] width 25 height 8
click at [69, 96] on input "0" at bounding box center [69, 97] width 27 height 7
click at [40, 7] on icon "undo" at bounding box center [40, 7] width 7 height 7
click at [40, 8] on icon "undo" at bounding box center [40, 7] width 7 height 7
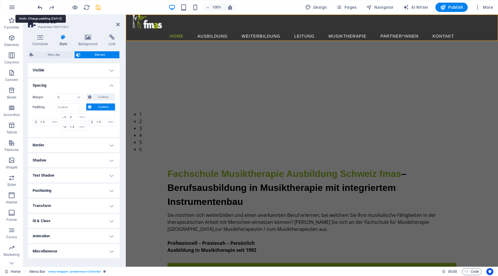
click at [40, 8] on icon "undo" at bounding box center [40, 7] width 7 height 7
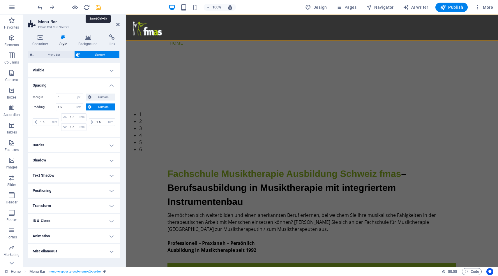
click at [99, 10] on icon "save" at bounding box center [98, 7] width 7 height 7
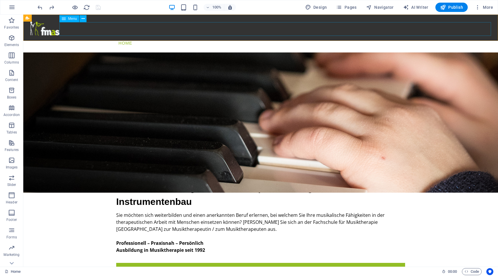
click at [72, 20] on span "Menu" at bounding box center [72, 18] width 9 height 3
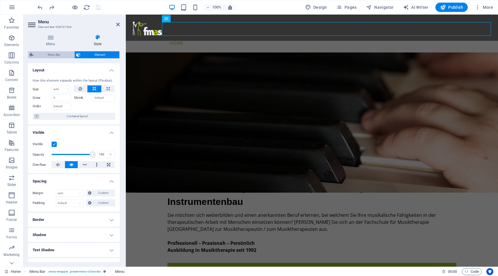
click at [56, 56] on span "Menu Bar" at bounding box center [53, 54] width 37 height 7
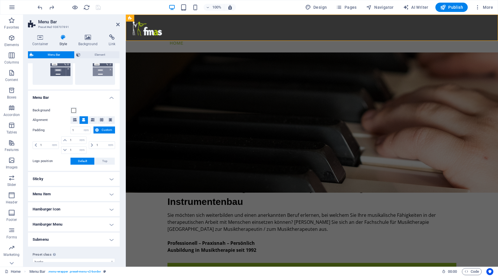
scroll to position [154, 0]
click at [89, 54] on span "Element" at bounding box center [100, 54] width 36 height 7
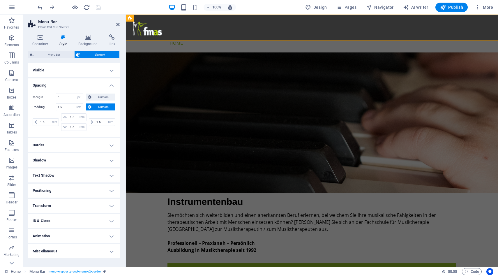
click at [66, 190] on h4 "Positioning" at bounding box center [74, 190] width 92 height 14
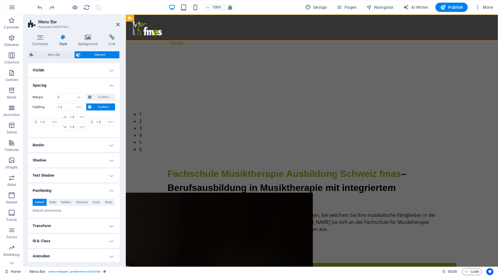
click at [66, 190] on h4 "Positioning" at bounding box center [74, 188] width 92 height 10
click at [81, 65] on h4 "Visible" at bounding box center [74, 70] width 92 height 14
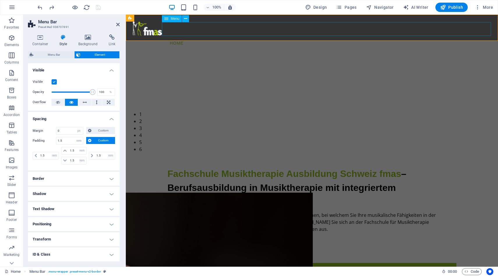
click at [199, 36] on nav "Home Ausbildung Struktur und Organisation Ausbildungsinhalte Instrumentenbau Au…" at bounding box center [312, 42] width 358 height 13
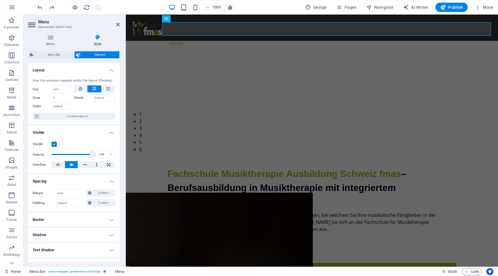
click at [54, 112] on div "How this element expands within the layout (Flexbox). Size Default auto px % 1/…" at bounding box center [74, 99] width 92 height 51
click at [54, 115] on span "Container layout" at bounding box center [77, 116] width 72 height 7
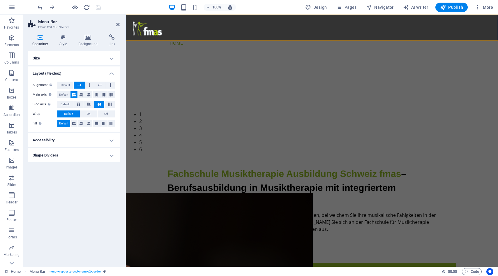
click at [92, 54] on h4 "Size" at bounding box center [74, 58] width 92 height 14
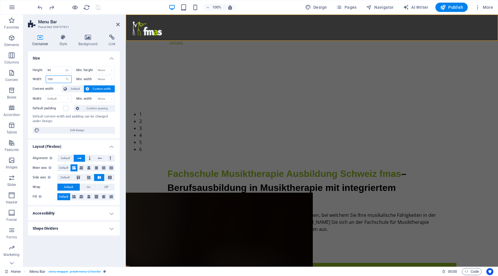
drag, startPoint x: 57, startPoint y: 78, endPoint x: 29, endPoint y: 77, distance: 28.8
click at [28, 77] on div "Height 90 Default px rem % vh vw Min. height None px rem % vh vw Width 100 Defa…" at bounding box center [74, 100] width 92 height 77
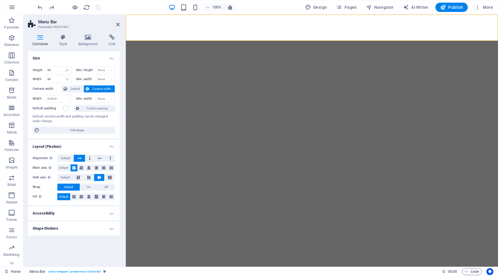
select select "px"
select select "%"
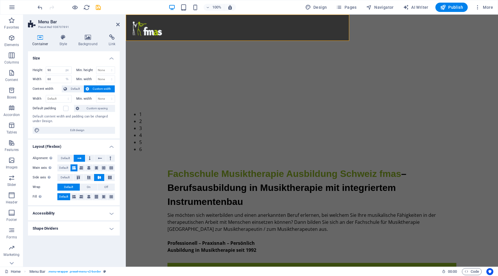
type input "100"
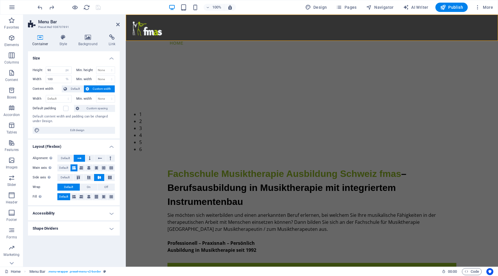
click at [115, 25] on header "Menu Bar Preset #ed-938707891" at bounding box center [74, 22] width 92 height 15
click at [117, 24] on icon at bounding box center [117, 24] width 3 height 5
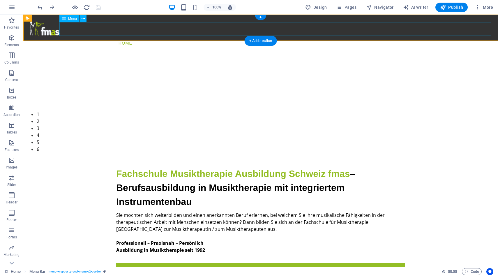
click at [173, 36] on nav "Home Ausbildung Struktur und Organisation Ausbildungsinhalte Instrumentenbau Au…" at bounding box center [260, 42] width 460 height 13
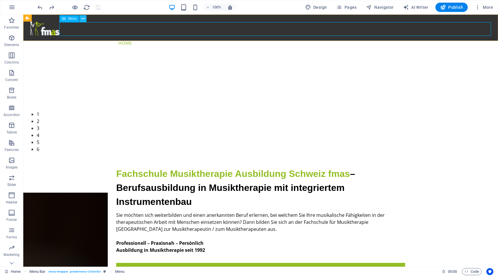
click at [84, 19] on icon at bounding box center [82, 19] width 3 height 6
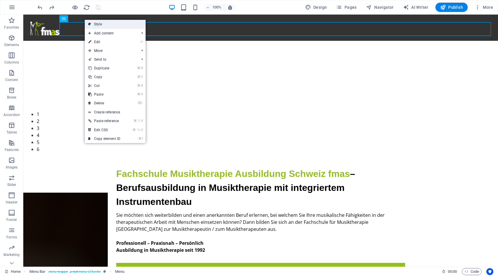
click at [99, 24] on link "Style" at bounding box center [115, 24] width 61 height 9
select select "rem"
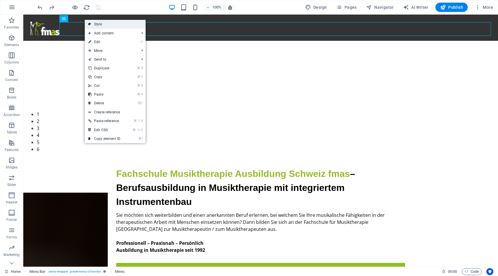
select select "rem"
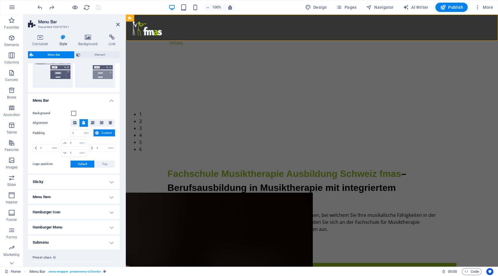
scroll to position [152, 0]
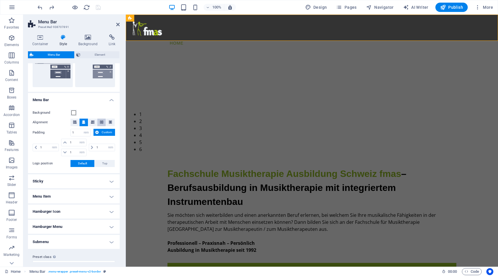
click at [100, 122] on icon at bounding box center [101, 121] width 3 height 3
click at [121, 26] on aside "Menu Bar Preset #ed-938707891 Container Style Background Link Size Height 90 De…" at bounding box center [74, 141] width 102 height 252
click at [118, 24] on icon at bounding box center [117, 24] width 3 height 5
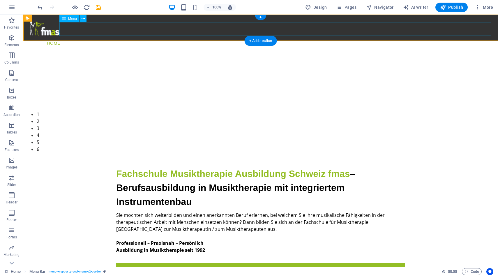
click at [129, 36] on nav "Home Ausbildung Struktur und Organisation Ausbildungsinhalte Instrumentenbau Au…" at bounding box center [260, 42] width 460 height 13
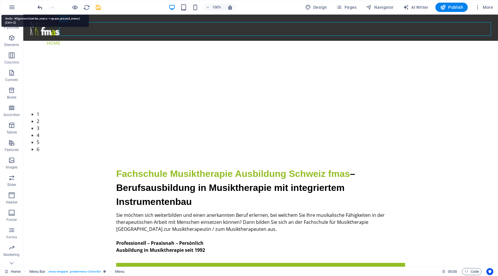
click at [40, 7] on icon "undo" at bounding box center [40, 7] width 7 height 7
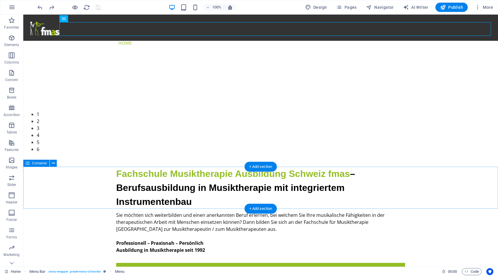
click at [79, 187] on div "Fachschule Musiktherapie Ausbildung Schweiz fmas – Berufsausbildung in Musikthe…" at bounding box center [260, 187] width 474 height 42
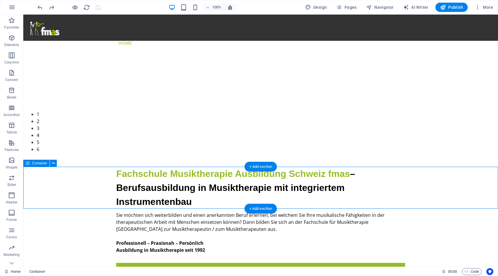
click at [102, 177] on div "Fachschule Musiktherapie Ausbildung Schweiz fmas – Berufsausbildung in Musikthe…" at bounding box center [260, 187] width 474 height 42
select select "%"
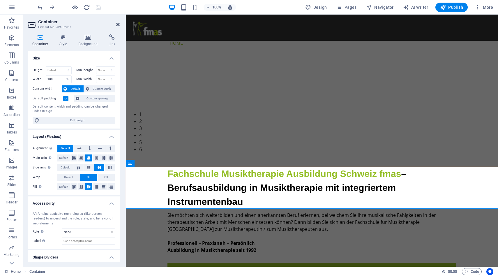
click at [119, 24] on icon at bounding box center [117, 24] width 3 height 5
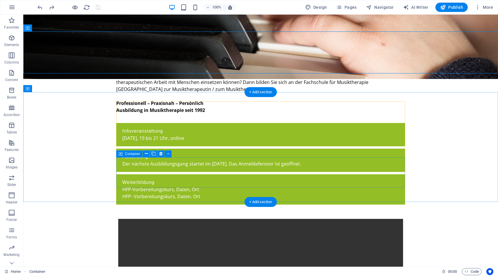
scroll to position [0, 0]
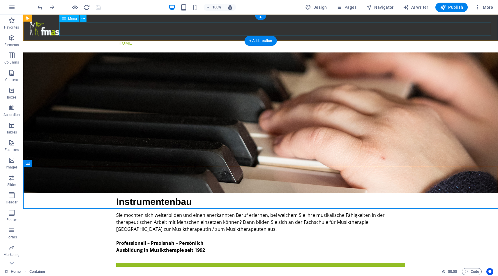
click at [179, 36] on nav "Home Ausbildung Struktur und Organisation Ausbildungsinhalte Instrumentenbau Au…" at bounding box center [260, 42] width 460 height 13
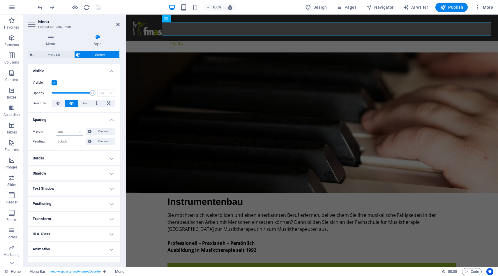
scroll to position [71, 0]
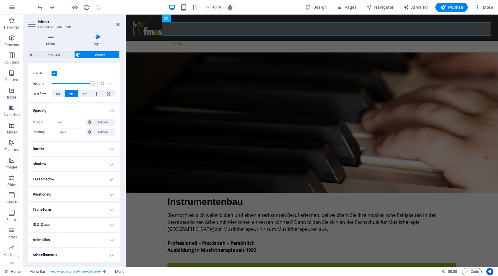
click at [96, 154] on h4 "Border" at bounding box center [74, 149] width 92 height 14
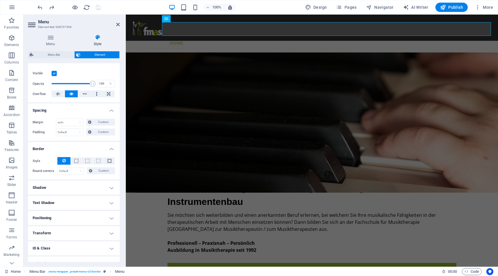
click at [96, 154] on div "Style - Width 1 auto px rem % vh vw Custom Custom 1 auto px rem % vh vw 1 auto …" at bounding box center [74, 165] width 92 height 27
click at [112, 148] on h4 "Border" at bounding box center [74, 147] width 92 height 10
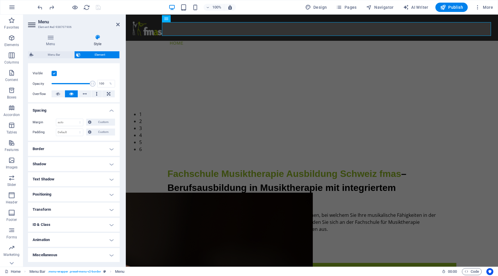
click at [107, 161] on h4 "Shadow" at bounding box center [74, 164] width 92 height 14
click at [107, 161] on h4 "Shadow" at bounding box center [74, 162] width 92 height 10
click at [104, 177] on h4 "Text Shadow" at bounding box center [74, 179] width 92 height 14
click at [104, 177] on h4 "Text Shadow" at bounding box center [74, 177] width 92 height 10
click at [103, 192] on h4 "Positioning" at bounding box center [74, 194] width 92 height 14
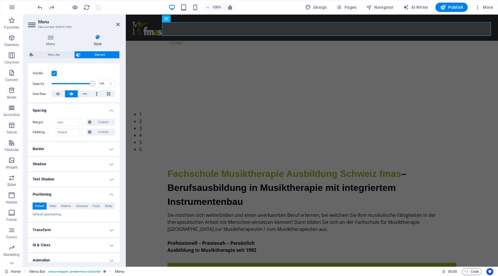
click at [103, 192] on h4 "Positioning" at bounding box center [74, 192] width 92 height 10
click at [107, 212] on h4 "Transform" at bounding box center [74, 209] width 92 height 14
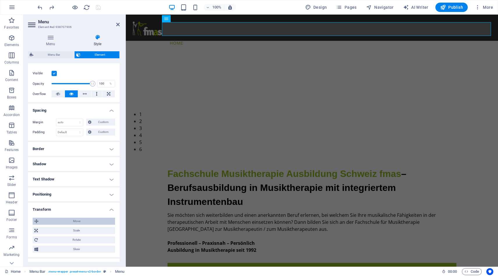
click at [78, 221] on span "Move" at bounding box center [76, 220] width 73 height 7
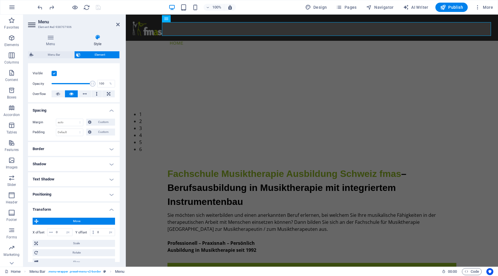
click at [81, 220] on span "Move" at bounding box center [76, 220] width 73 height 7
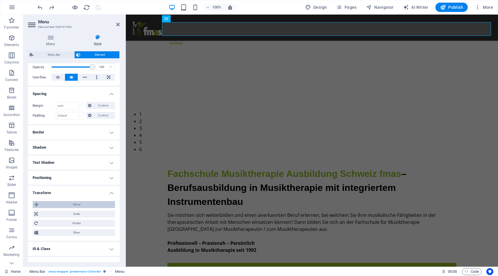
scroll to position [88, 0]
click at [74, 213] on span "Scale" at bounding box center [77, 213] width 74 height 7
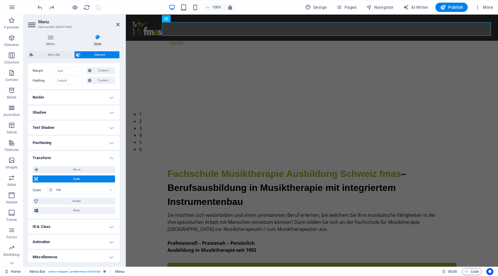
scroll to position [124, 0]
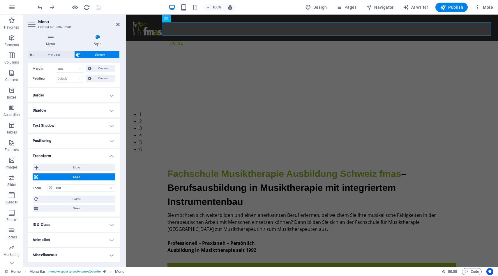
click at [80, 225] on h4 "ID & Class" at bounding box center [74, 224] width 92 height 14
click at [92, 219] on h4 "ID & Class" at bounding box center [74, 222] width 92 height 10
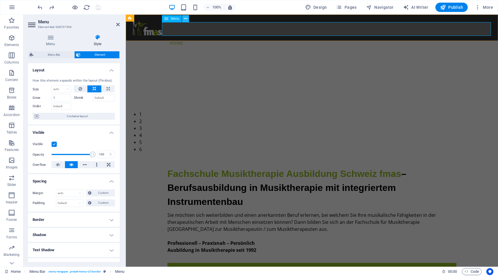
click at [186, 19] on icon at bounding box center [185, 19] width 3 height 6
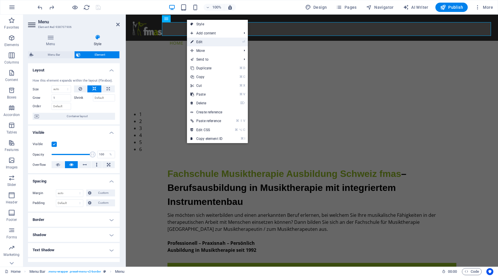
click at [199, 40] on link "⏎ Edit" at bounding box center [206, 42] width 39 height 9
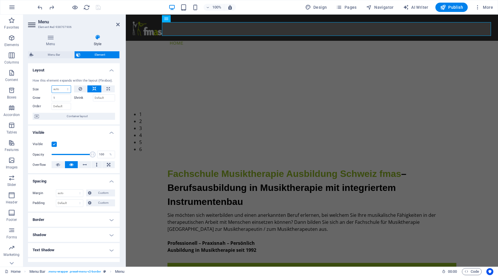
click at [67, 89] on select "Default auto px % 1/1 1/2 1/3 1/4 1/5 1/6 1/7 1/8 1/9 1/10" at bounding box center [61, 89] width 19 height 7
click at [52, 86] on select "Default auto px % 1/1 1/2 1/3 1/4 1/5 1/6 1/7 1/8 1/9 1/10" at bounding box center [61, 89] width 19 height 7
select select "DISABLED_OPTION_VALUE"
click at [107, 88] on icon at bounding box center [108, 88] width 3 height 7
type input "100"
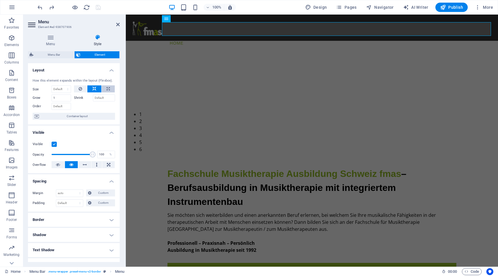
select select "%"
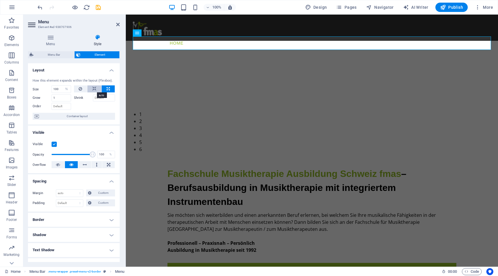
click at [95, 88] on icon at bounding box center [94, 88] width 4 height 7
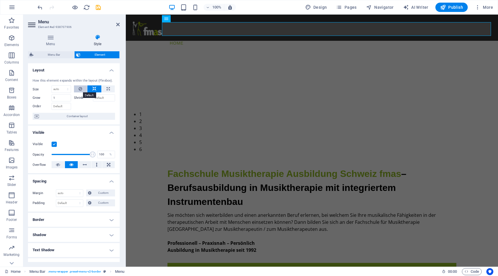
click at [77, 87] on button at bounding box center [80, 88] width 13 height 7
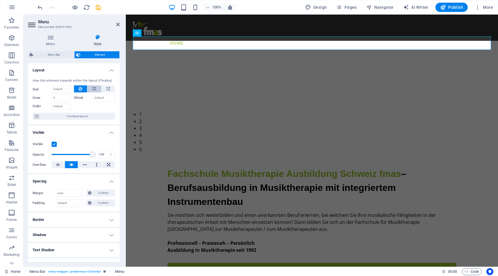
click at [92, 87] on icon at bounding box center [94, 88] width 4 height 7
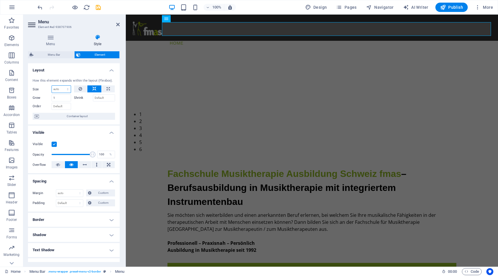
click at [62, 89] on select "Default auto px % 1/1 1/2 1/3 1/4 1/5 1/6 1/7 1/8 1/9 1/10" at bounding box center [61, 89] width 19 height 7
select select "%"
click at [62, 86] on select "Default auto px % 1/1 1/2 1/3 1/4 1/5 1/6 1/7 1/8 1/9 1/10" at bounding box center [61, 89] width 19 height 7
type input "60"
click at [98, 7] on icon "save" at bounding box center [98, 7] width 7 height 7
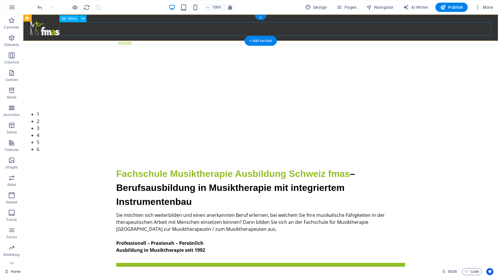
click at [183, 36] on nav "Home Ausbildung Struktur und Organisation Ausbildungsinhalte Instrumentenbau Au…" at bounding box center [260, 42] width 460 height 13
select select "%"
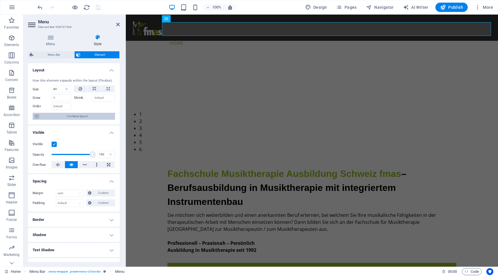
click at [77, 116] on span "Container layout" at bounding box center [77, 116] width 72 height 7
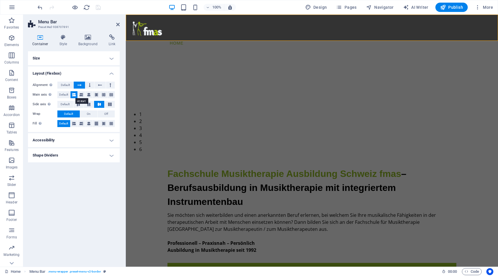
click at [74, 95] on icon at bounding box center [73, 94] width 3 height 7
click at [77, 52] on h4 "Size" at bounding box center [74, 58] width 92 height 14
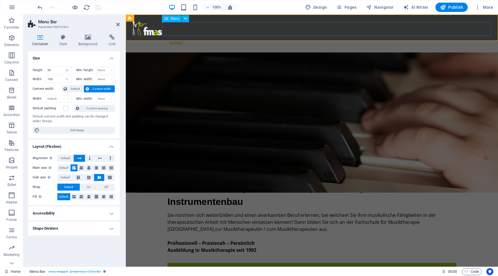
click at [188, 36] on nav "Home Ausbildung Struktur und Organisation Ausbildungsinhalte Instrumentenbau Au…" at bounding box center [312, 42] width 358 height 13
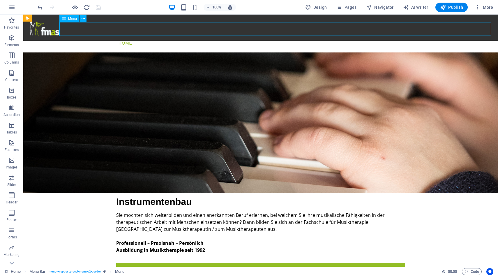
click at [188, 36] on nav "Home Ausbildung Struktur und Organisation Ausbildungsinhalte Instrumentenbau Au…" at bounding box center [260, 42] width 460 height 13
select select "%"
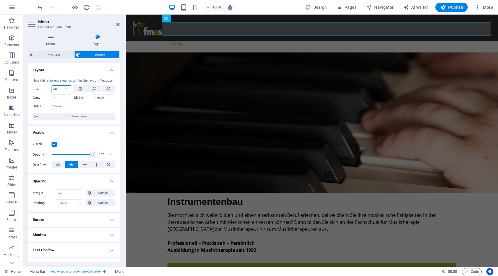
drag, startPoint x: 60, startPoint y: 89, endPoint x: 44, endPoint y: 89, distance: 15.4
click at [44, 90] on div "Size 60 Default auto px % 1/1 1/2 1/3 1/4 1/5 1/6 1/7 1/8 1/9 1/10" at bounding box center [52, 89] width 38 height 8
type input "100"
click at [75, 89] on button at bounding box center [80, 88] width 13 height 7
select select "DISABLED_OPTION_VALUE"
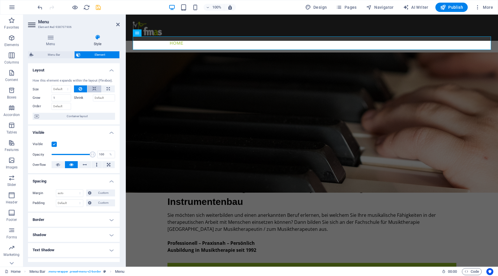
click at [96, 87] on button at bounding box center [94, 88] width 14 height 7
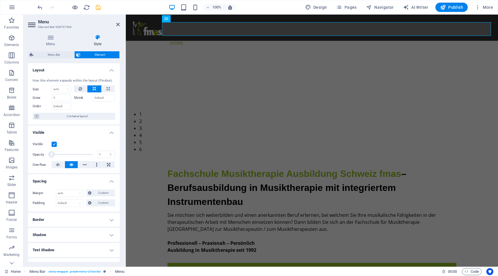
drag, startPoint x: 89, startPoint y: 153, endPoint x: 30, endPoint y: 153, distance: 59.4
click at [29, 153] on div "Visible Opacity 1 % Overflow" at bounding box center [74, 154] width 92 height 37
drag, startPoint x: 52, startPoint y: 154, endPoint x: 82, endPoint y: 154, distance: 30.0
click at [67, 154] on span at bounding box center [64, 154] width 6 height 6
type input "100"
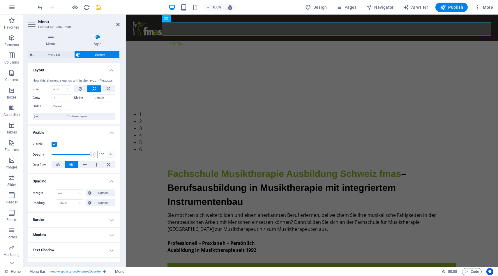
drag, startPoint x: 81, startPoint y: 154, endPoint x: 110, endPoint y: 152, distance: 28.3
click at [110, 152] on div "Opacity 100 %" at bounding box center [74, 154] width 82 height 9
click at [56, 163] on icon at bounding box center [58, 164] width 4 height 7
click at [68, 165] on button at bounding box center [71, 164] width 13 height 7
click at [101, 10] on icon "save" at bounding box center [98, 7] width 7 height 7
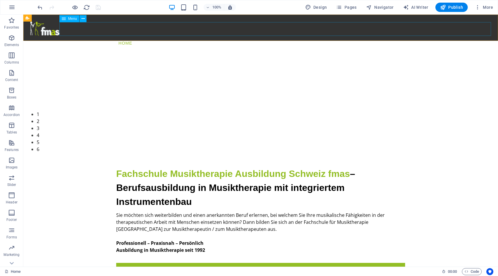
click at [72, 19] on span "Menu" at bounding box center [72, 18] width 9 height 3
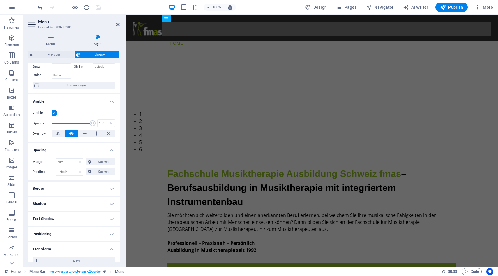
scroll to position [45, 0]
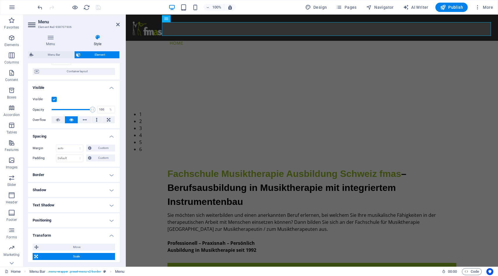
click at [73, 221] on h4 "Positioning" at bounding box center [74, 220] width 92 height 14
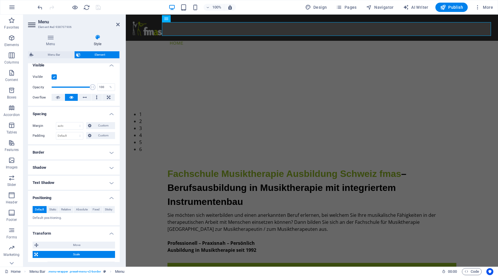
scroll to position [70, 0]
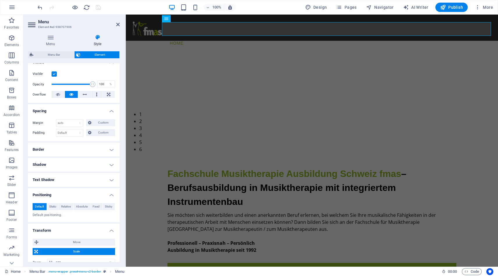
click at [70, 195] on h4 "Positioning" at bounding box center [74, 193] width 92 height 10
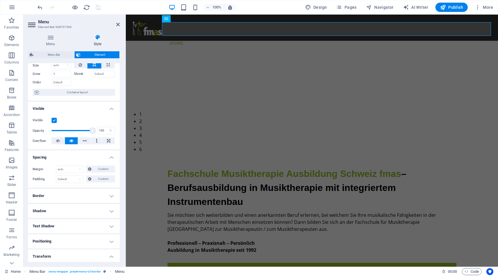
scroll to position [0, 0]
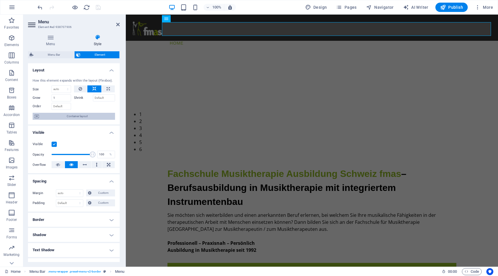
click at [79, 118] on span "Container layout" at bounding box center [77, 116] width 72 height 7
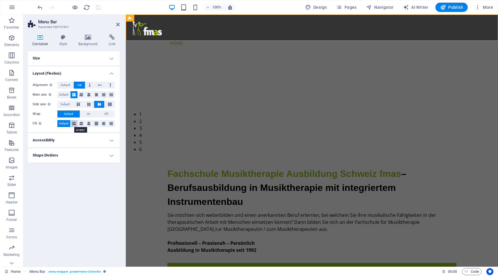
click at [75, 123] on icon at bounding box center [73, 123] width 3 height 7
click at [101, 8] on icon "save" at bounding box center [98, 7] width 7 height 7
